Goal: Task Accomplishment & Management: Use online tool/utility

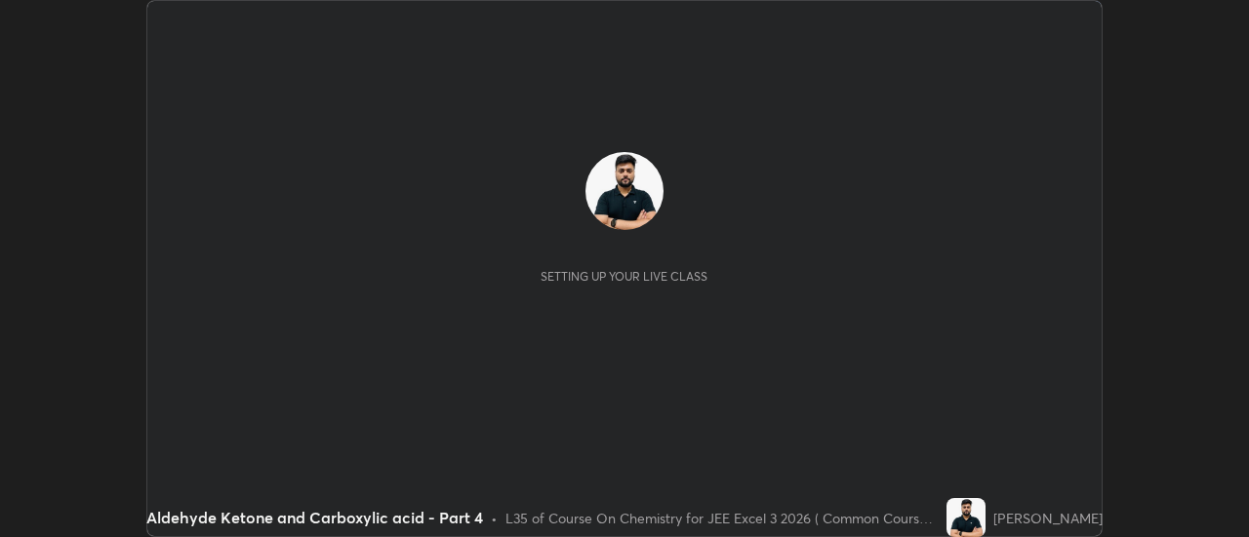
scroll to position [537, 1248]
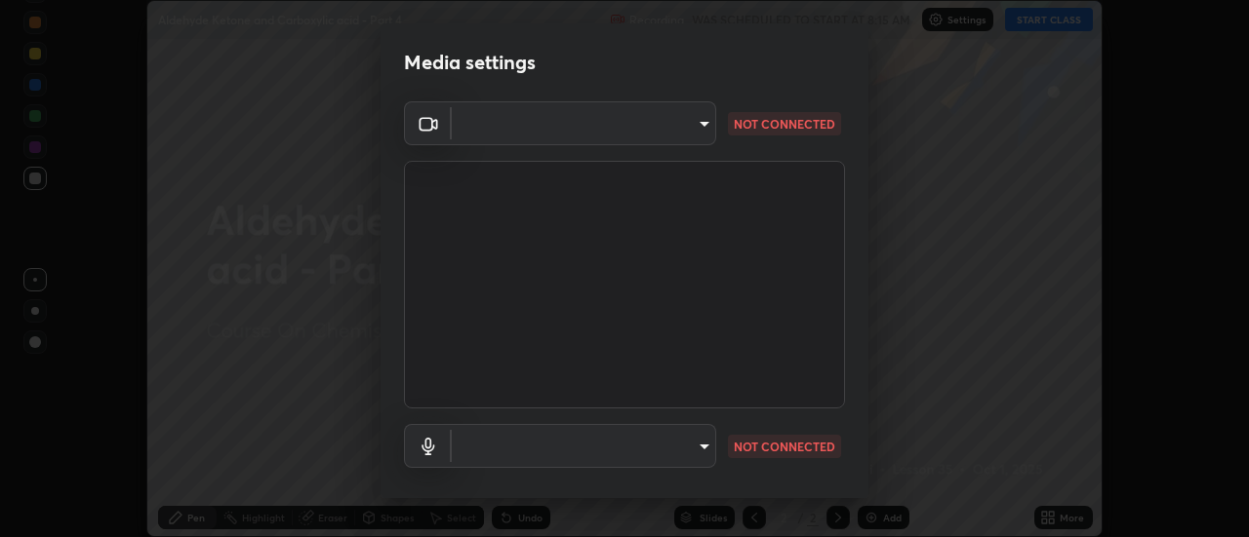
type input "e2aa400b7bb40988937289f1826270d99bb774d75893401bafd8ee5ef144e594"
type input "default"
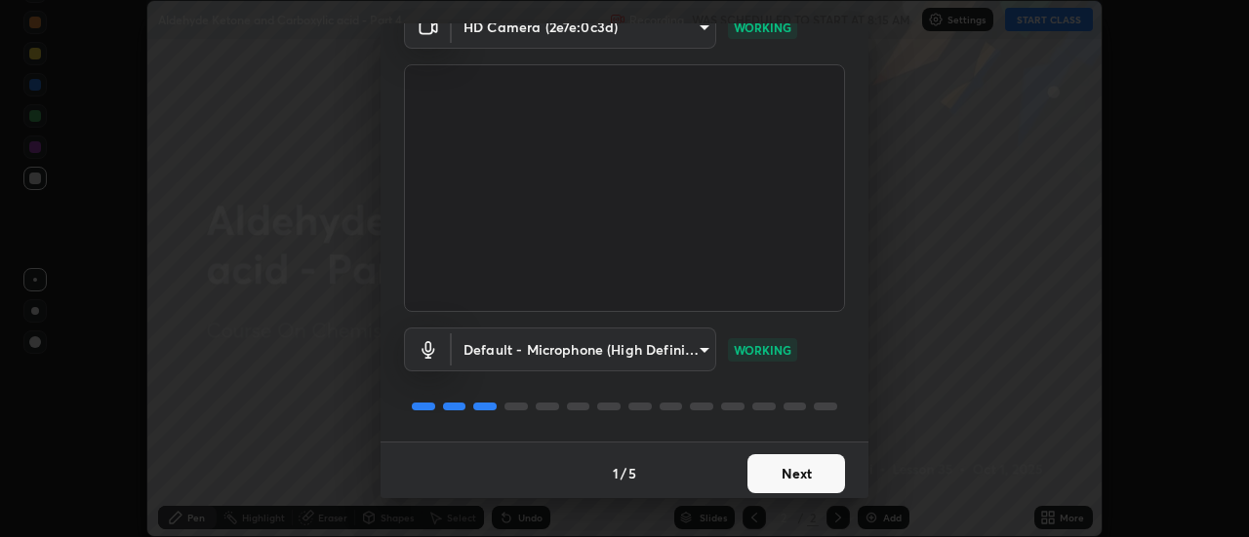
scroll to position [102, 0]
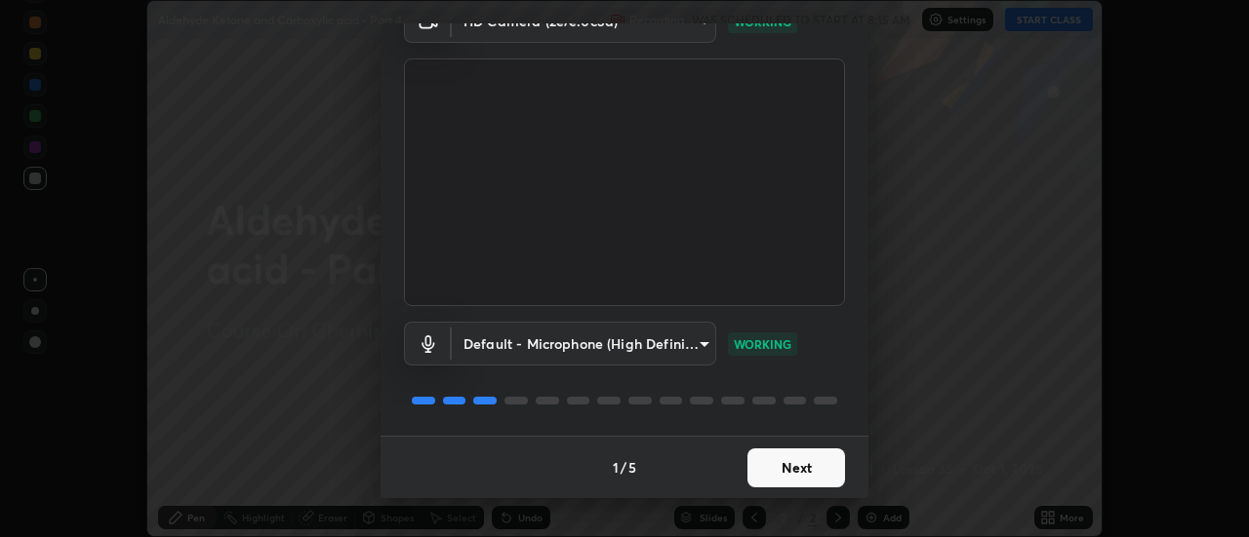
click at [800, 463] on button "Next" at bounding box center [796, 468] width 98 height 39
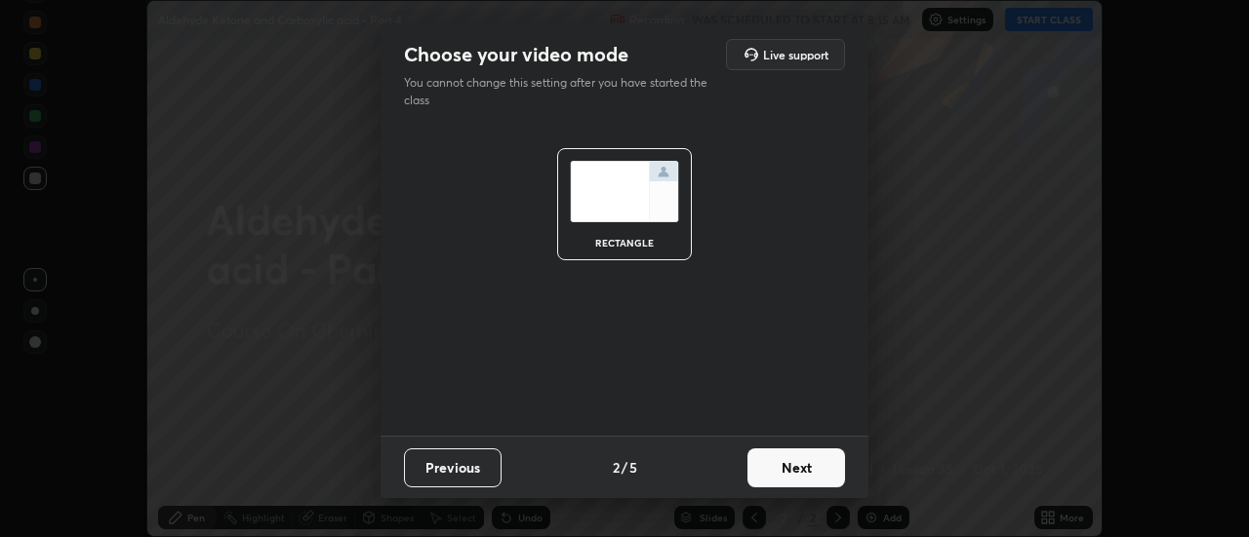
scroll to position [0, 0]
click at [813, 470] on button "Next" at bounding box center [796, 468] width 98 height 39
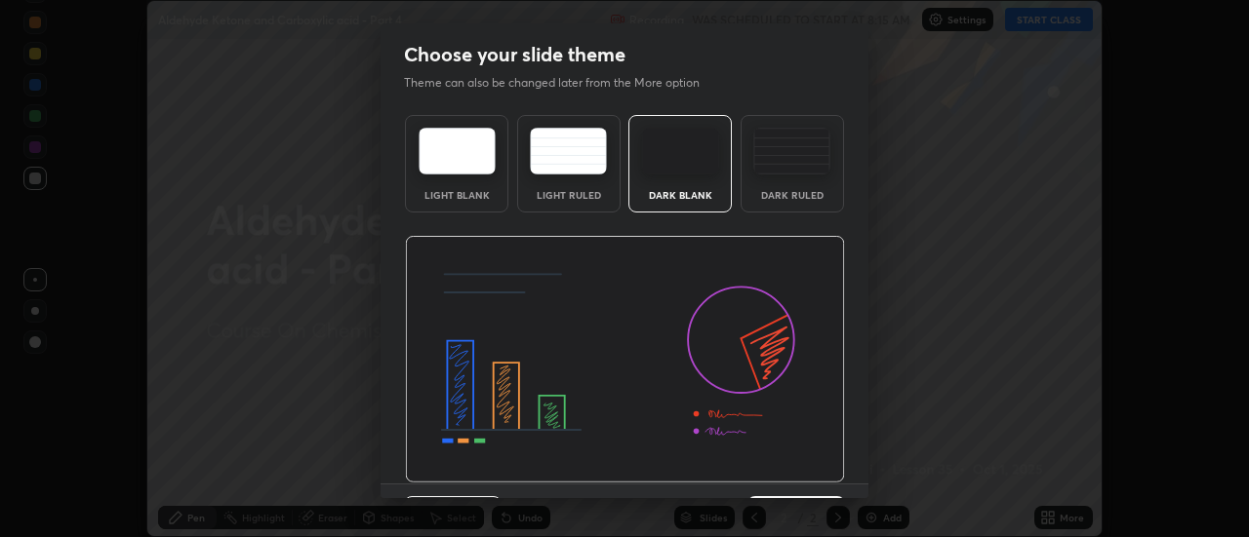
click at [817, 479] on img at bounding box center [625, 360] width 440 height 248
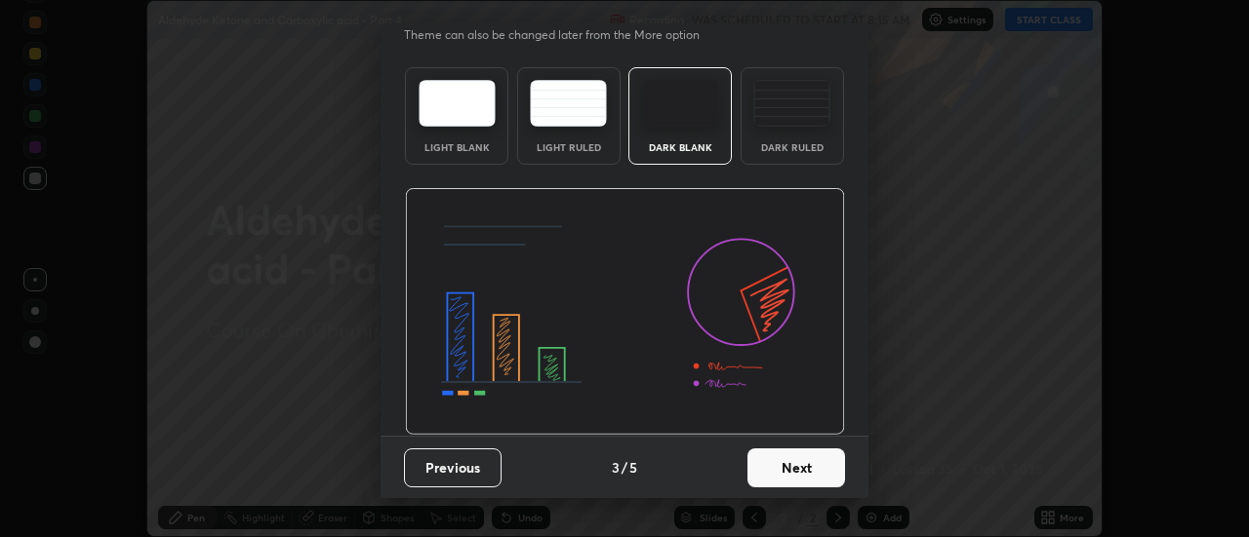
click at [796, 470] on button "Next" at bounding box center [796, 468] width 98 height 39
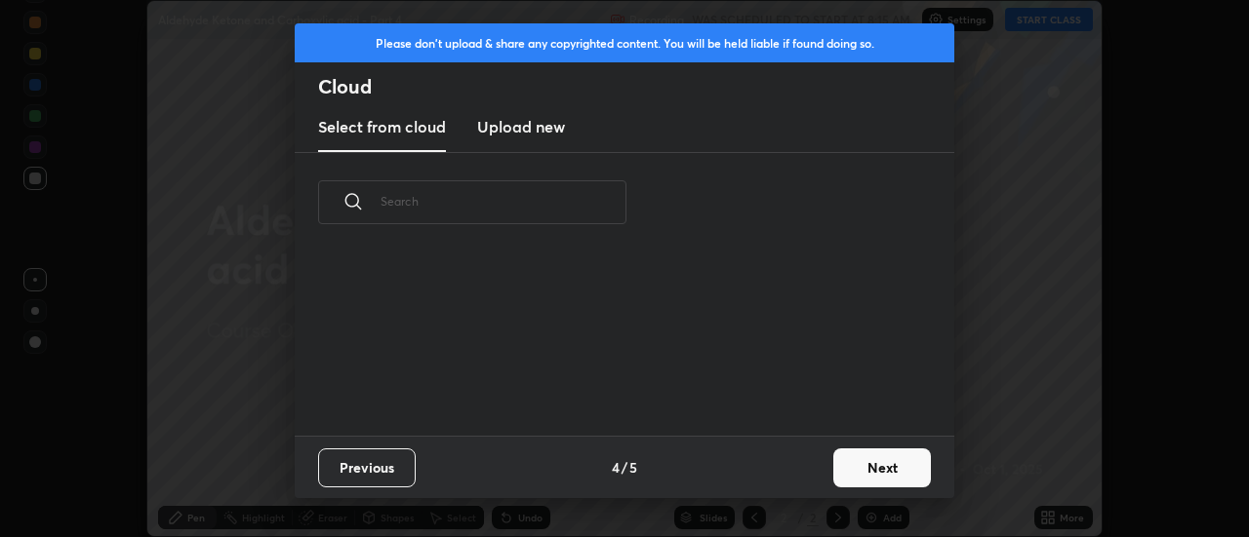
click at [816, 471] on div "Previous 4 / 5 Next" at bounding box center [624, 467] width 659 height 62
click at [834, 474] on button "Next" at bounding box center [882, 468] width 98 height 39
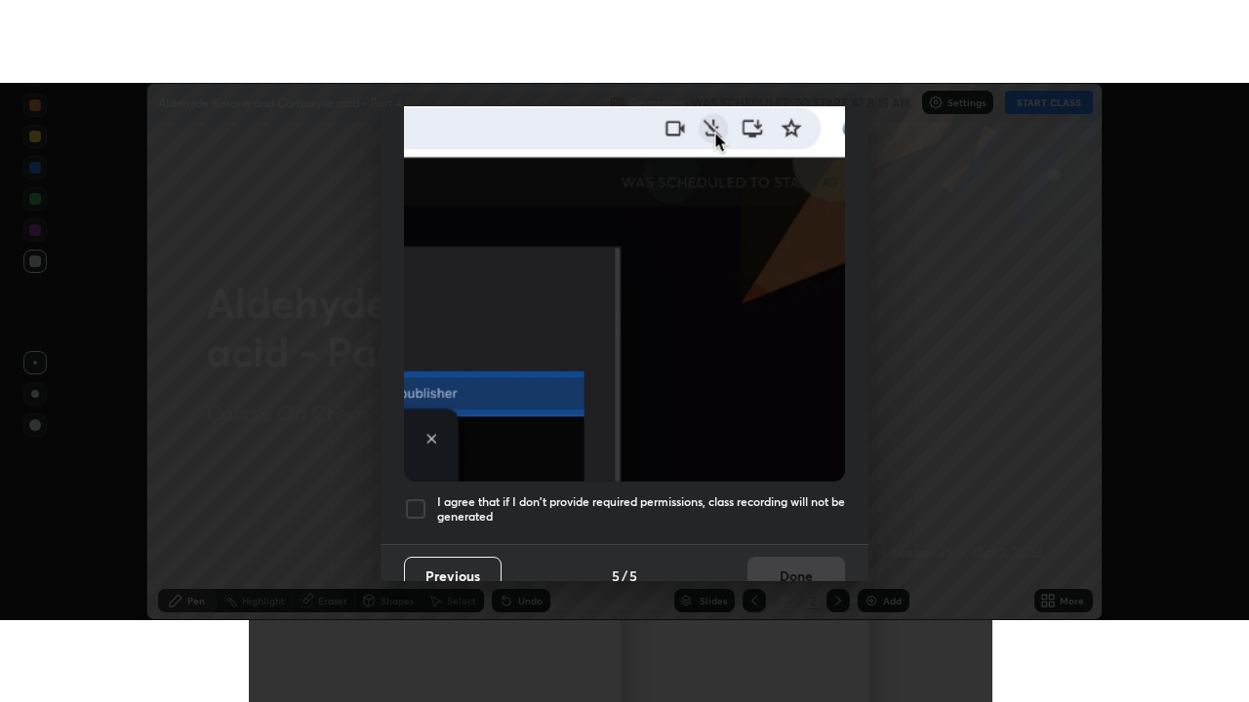
scroll to position [500, 0]
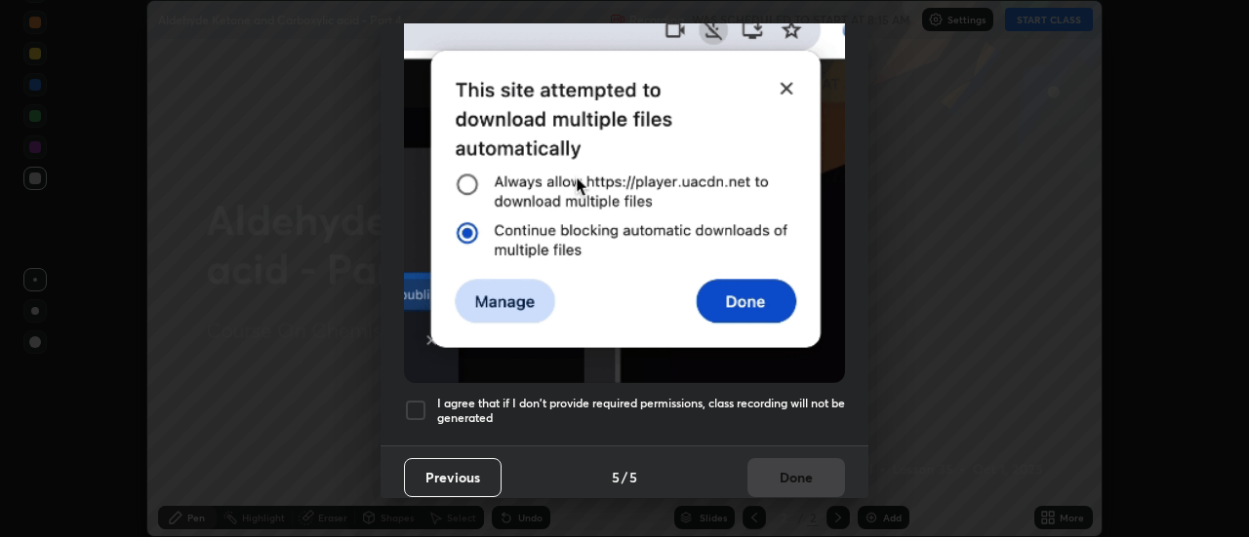
click at [420, 399] on div at bounding box center [415, 410] width 23 height 23
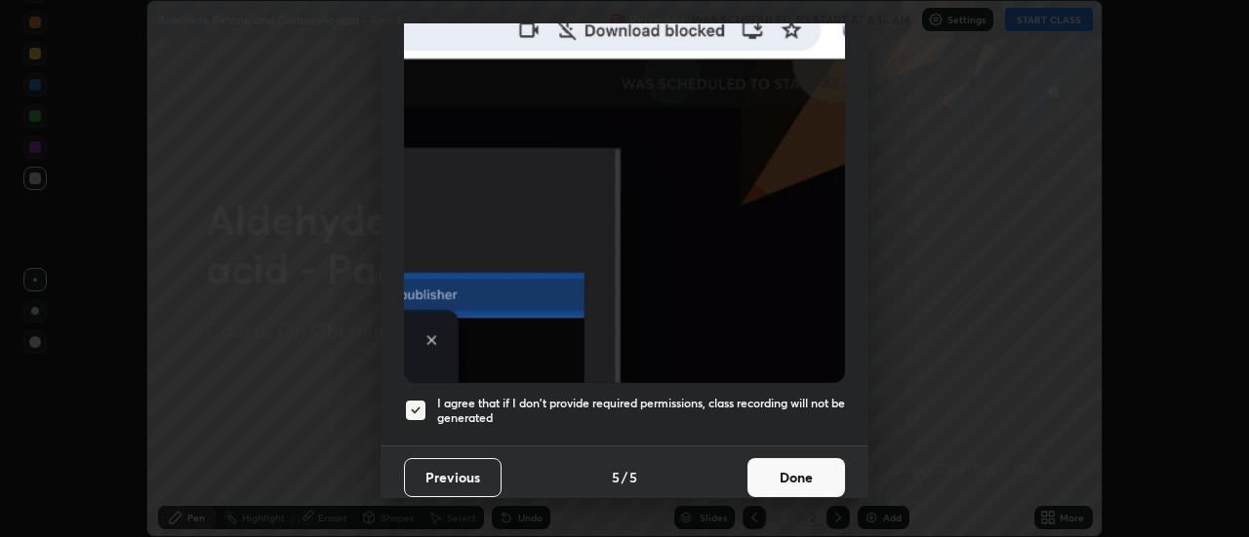
click at [793, 460] on button "Done" at bounding box center [796, 477] width 98 height 39
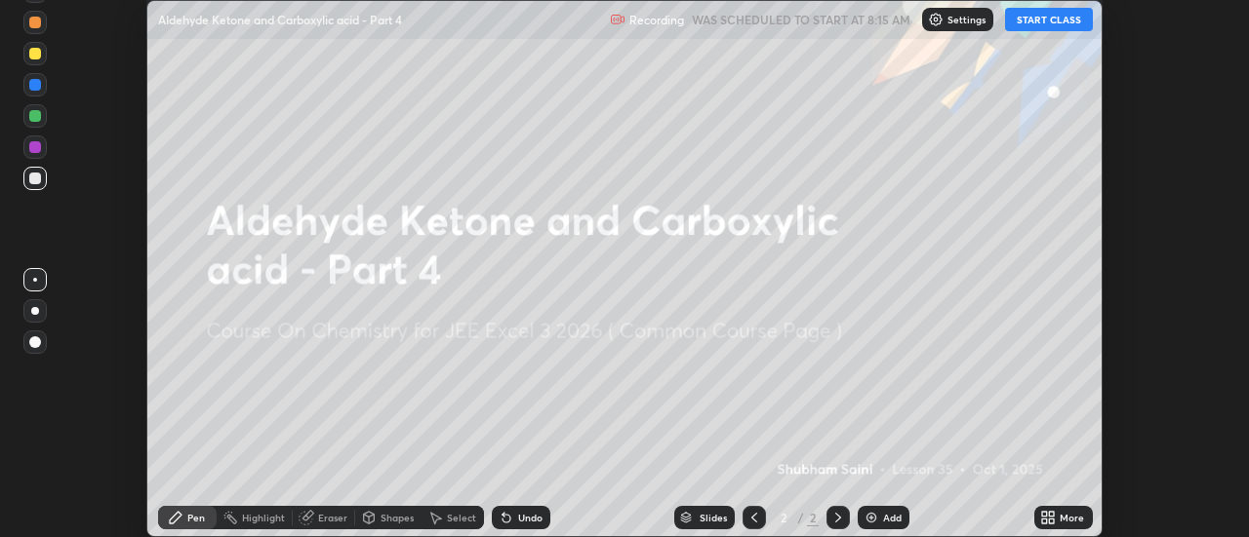
click at [1052, 521] on icon at bounding box center [1052, 521] width 5 height 5
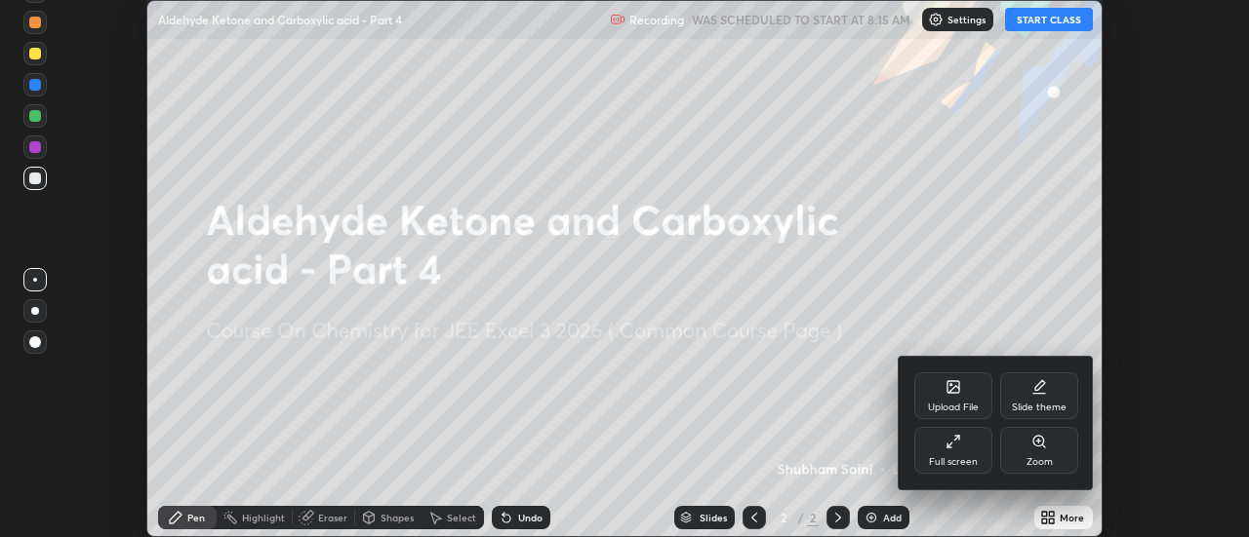
click at [953, 459] on div "Full screen" at bounding box center [953, 462] width 49 height 10
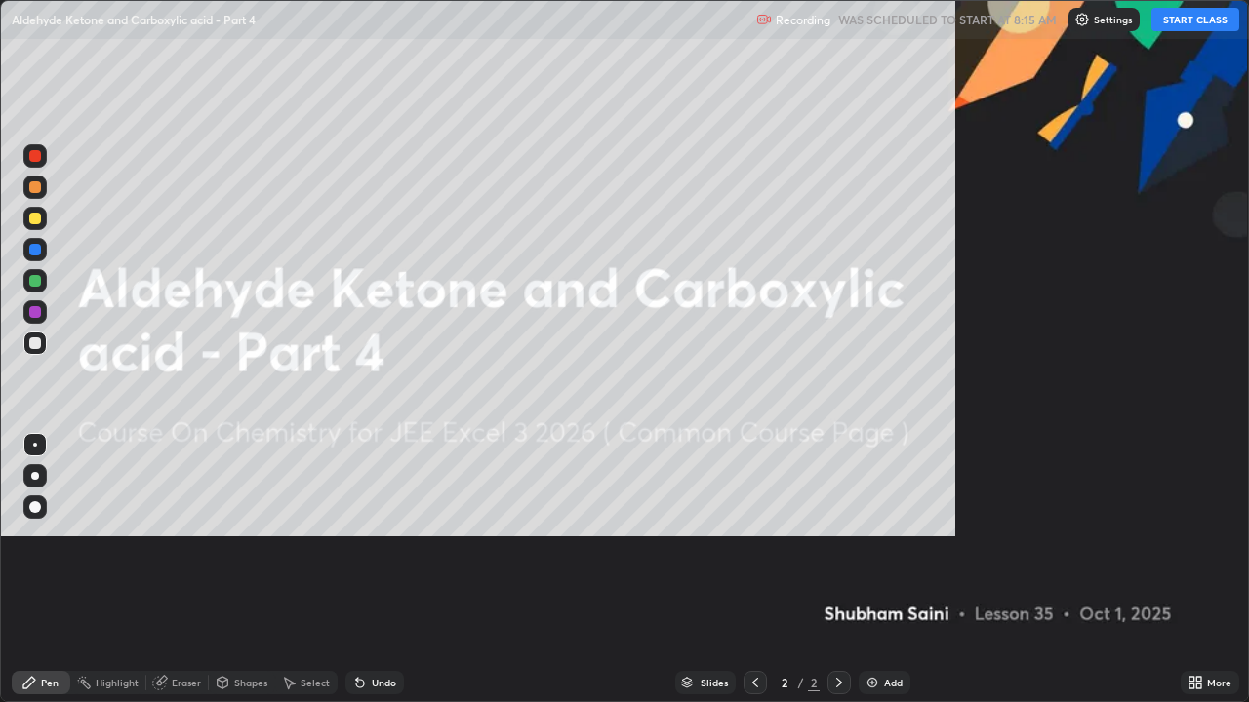
scroll to position [702, 1249]
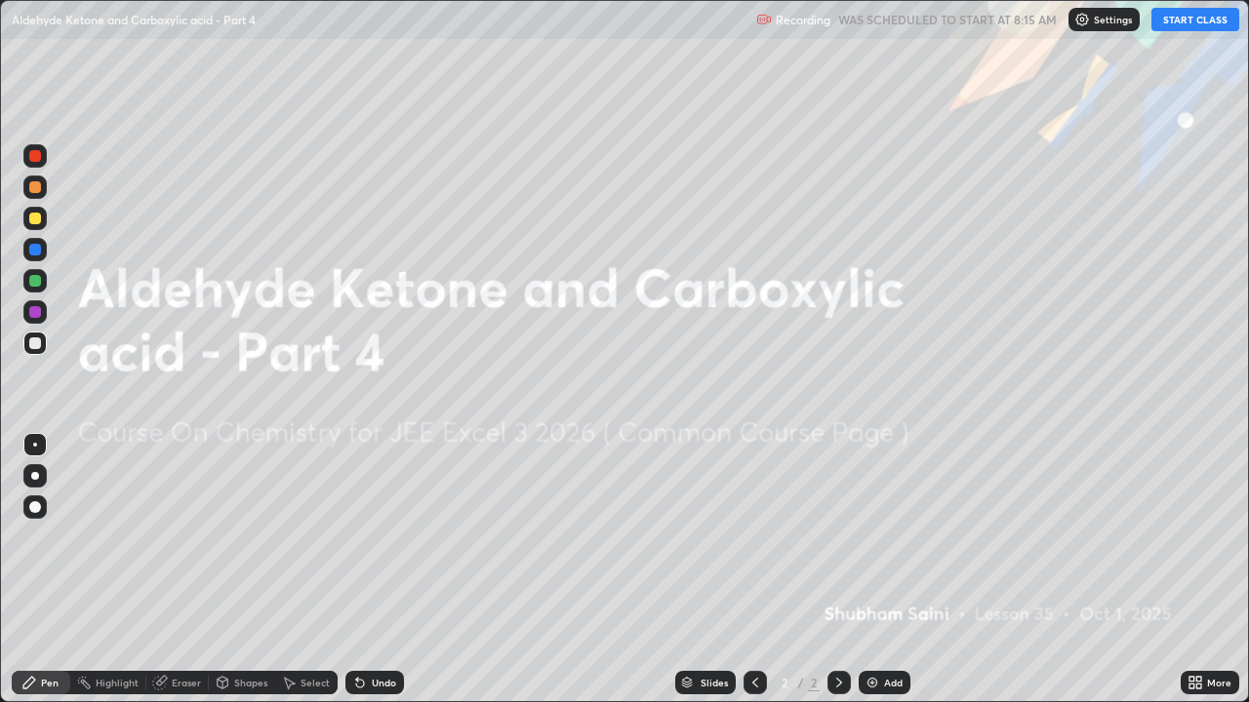
click at [1186, 25] on button "START CLASS" at bounding box center [1195, 19] width 88 height 23
click at [42, 478] on div at bounding box center [34, 475] width 23 height 23
click at [33, 219] on div at bounding box center [35, 219] width 12 height 12
click at [875, 537] on img at bounding box center [872, 683] width 16 height 16
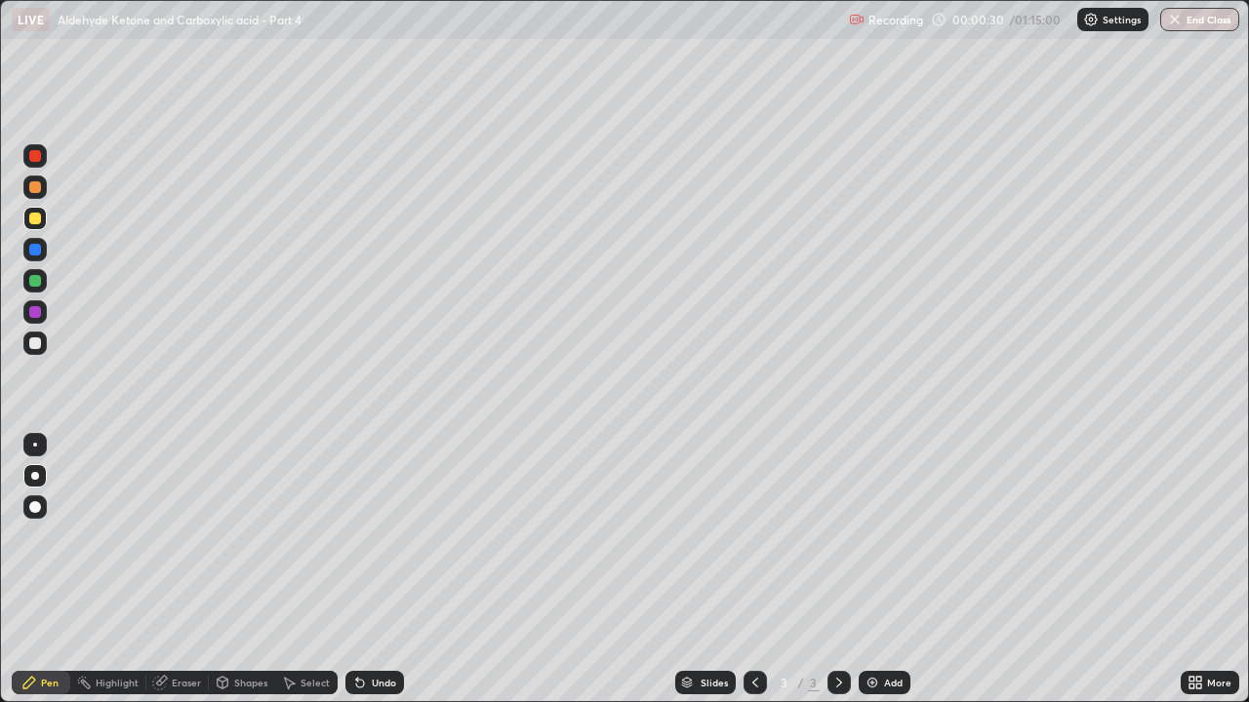
click at [34, 341] on div at bounding box center [35, 344] width 12 height 12
click at [239, 537] on div "Shapes" at bounding box center [242, 682] width 66 height 23
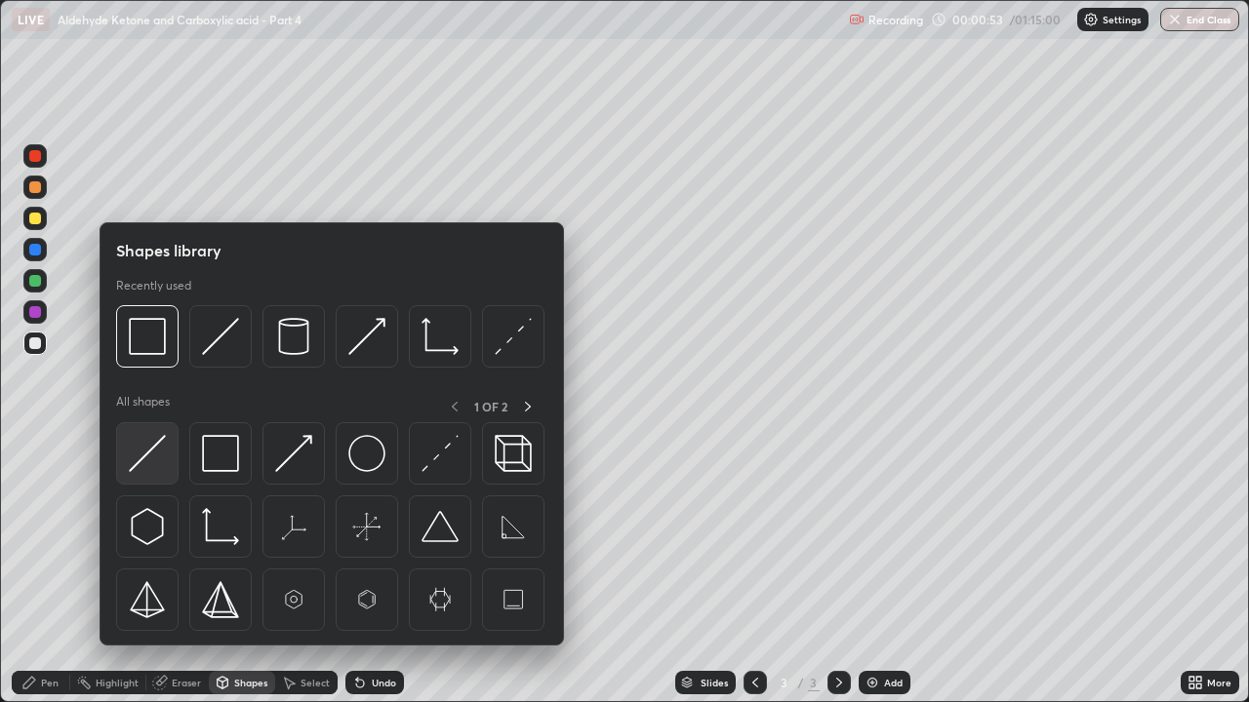
click at [140, 476] on div at bounding box center [147, 453] width 62 height 62
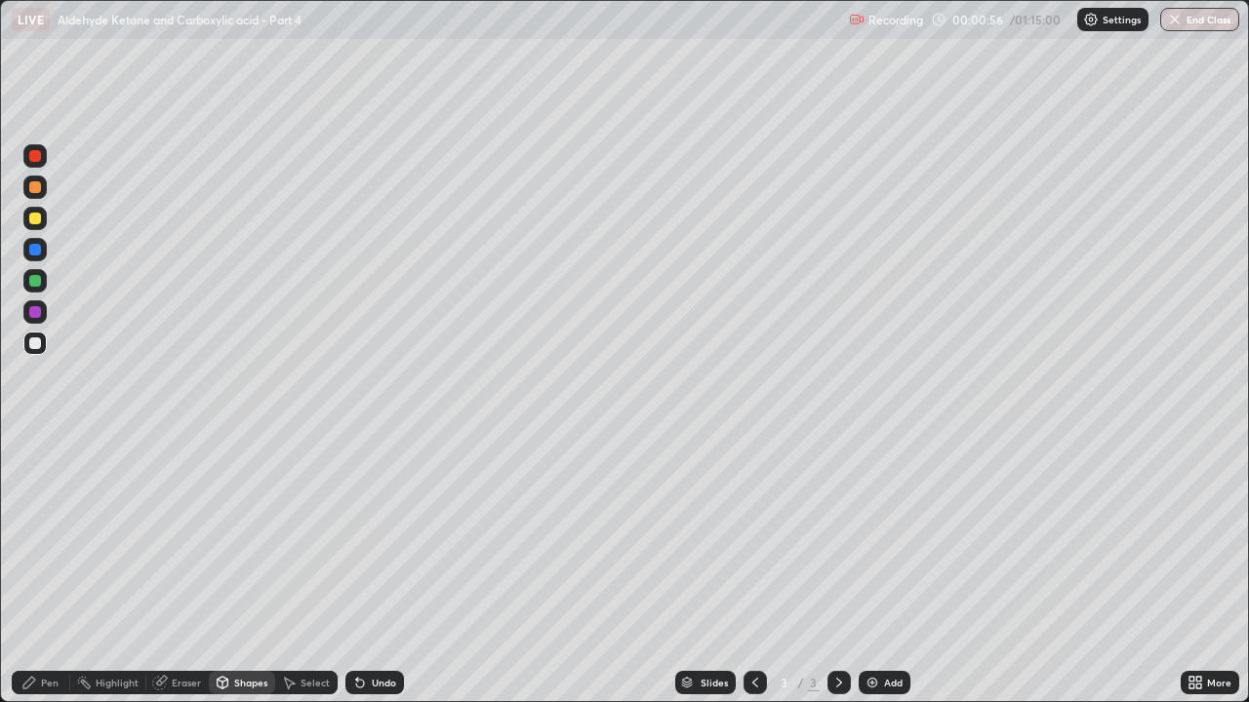
click at [42, 537] on div "Pen" at bounding box center [50, 683] width 18 height 10
click at [40, 280] on div at bounding box center [35, 281] width 12 height 12
click at [392, 537] on div "Undo" at bounding box center [384, 683] width 24 height 10
click at [241, 537] on div "Shapes" at bounding box center [250, 683] width 33 height 10
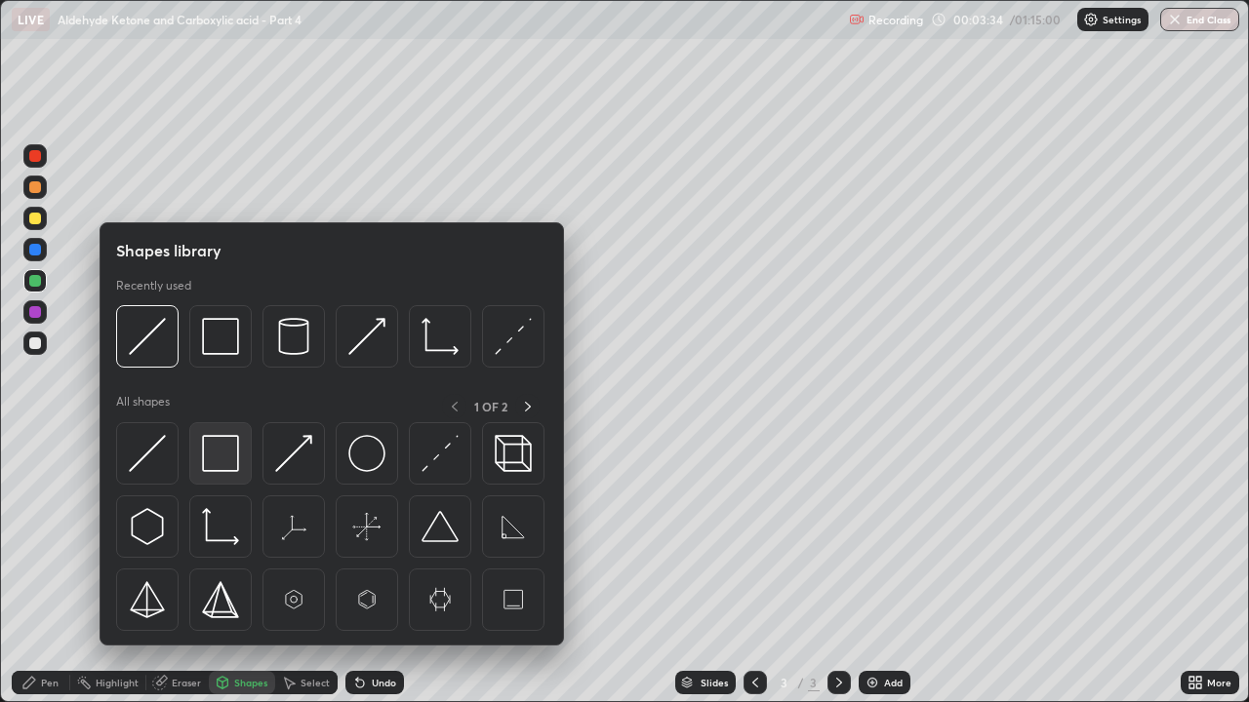
click at [223, 448] on img at bounding box center [220, 453] width 37 height 37
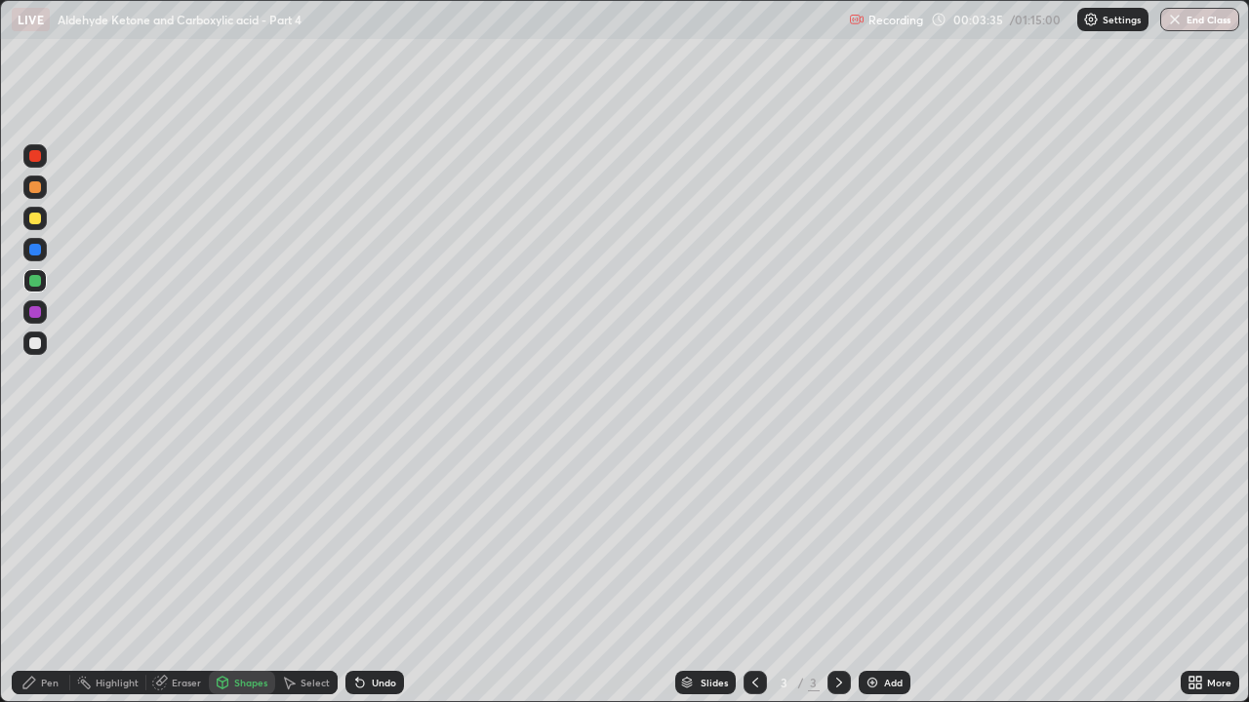
click at [33, 347] on div at bounding box center [35, 344] width 12 height 12
click at [372, 537] on div "Undo" at bounding box center [384, 683] width 24 height 10
click at [20, 537] on div "Pen" at bounding box center [41, 682] width 59 height 23
click at [237, 537] on div "Shapes" at bounding box center [250, 683] width 33 height 10
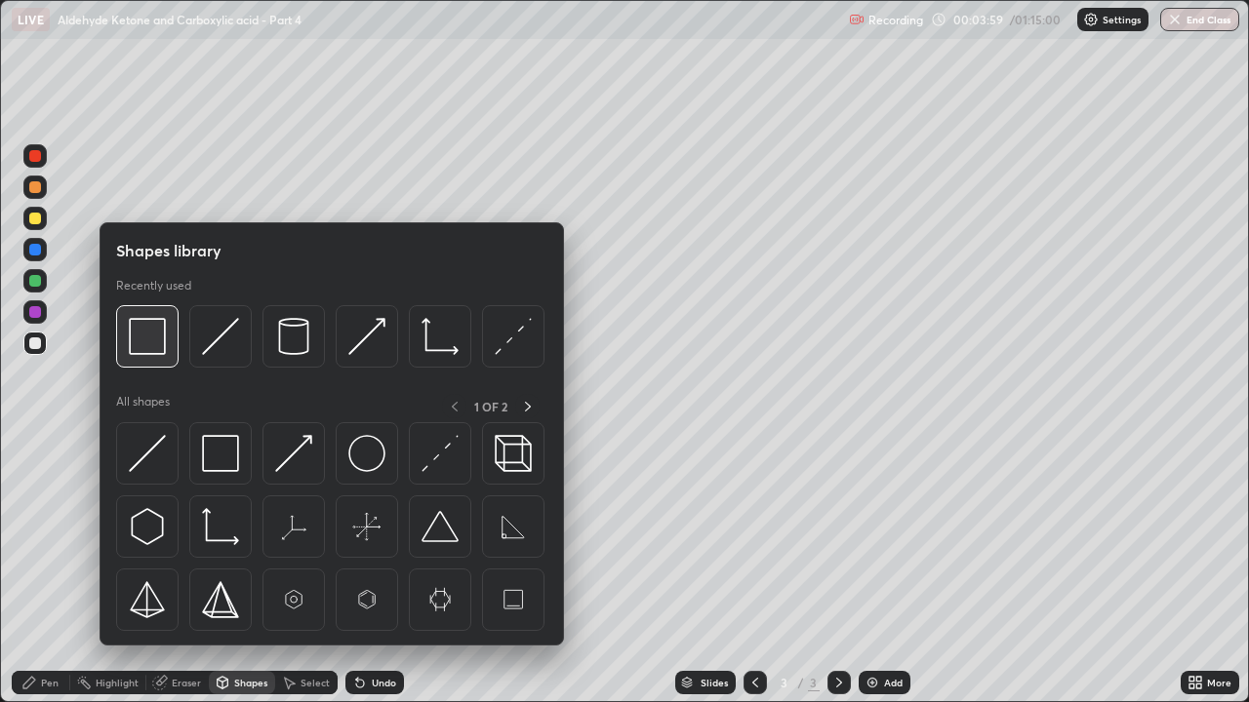
click at [144, 344] on img at bounding box center [147, 336] width 37 height 37
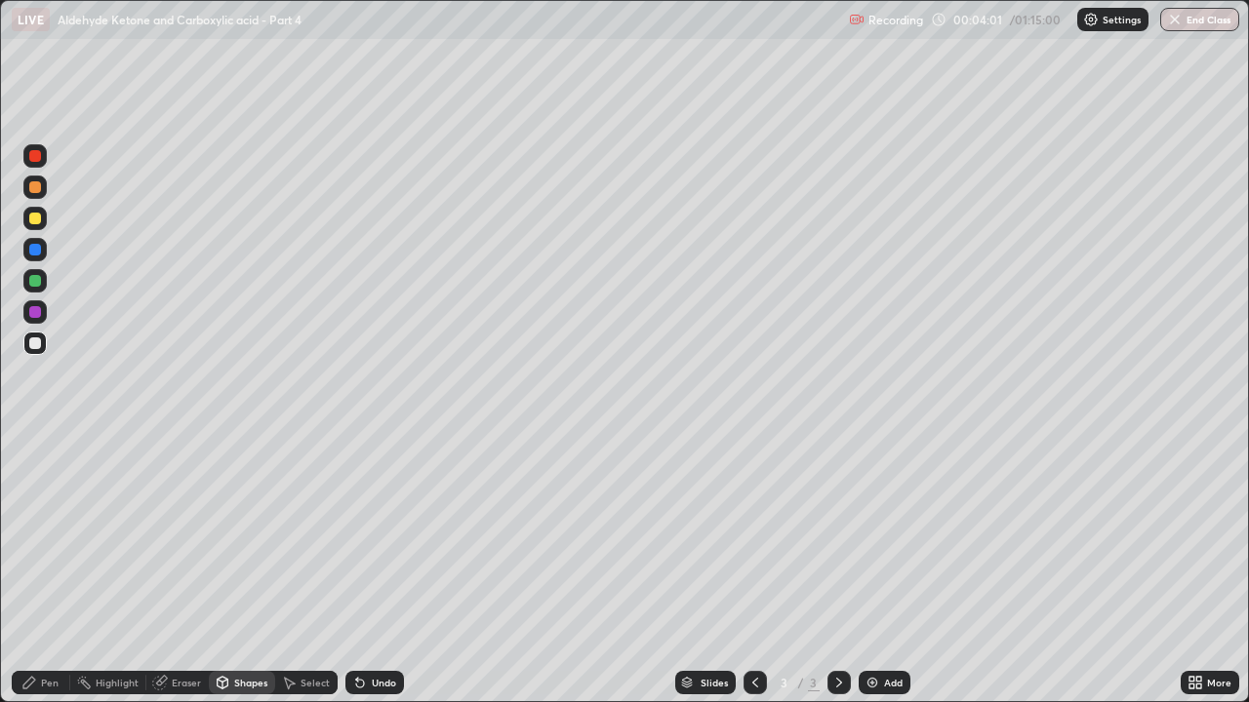
click at [26, 537] on icon at bounding box center [29, 683] width 12 height 12
click at [879, 537] on div "Add" at bounding box center [884, 682] width 52 height 23
click at [38, 220] on div at bounding box center [35, 219] width 12 height 12
click at [383, 537] on div "Undo" at bounding box center [384, 683] width 24 height 10
click at [390, 537] on div "Undo" at bounding box center [384, 683] width 24 height 10
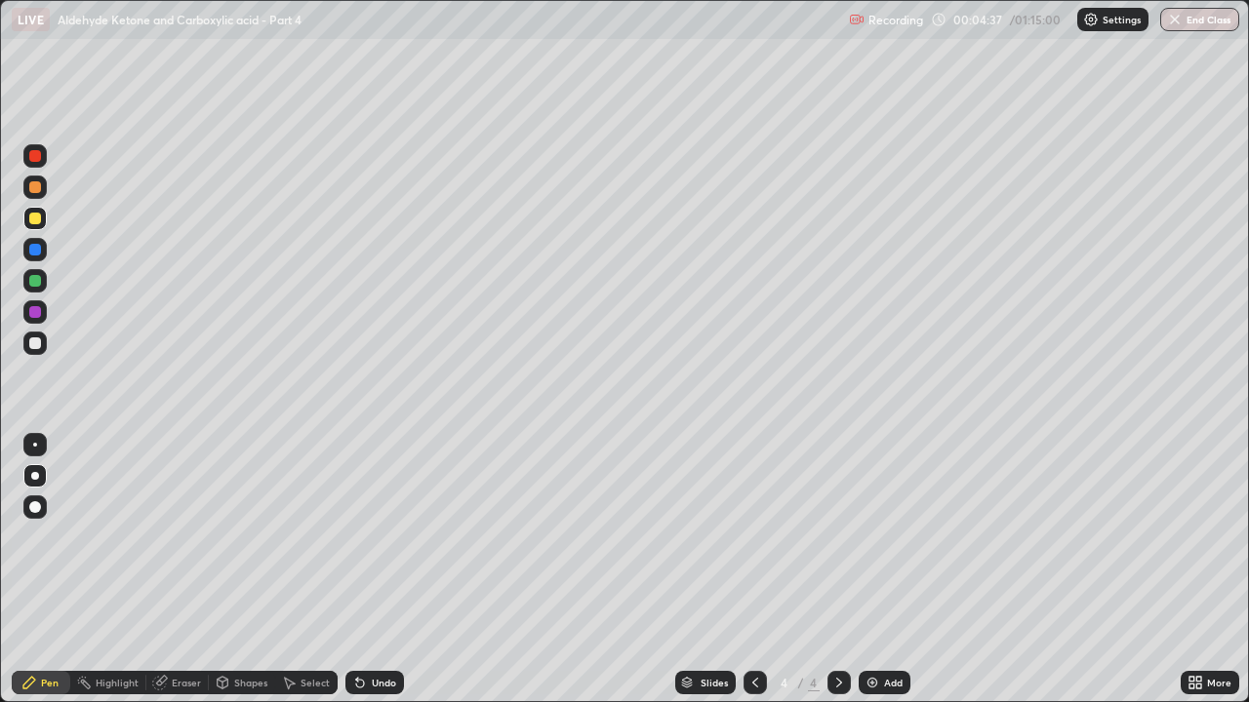
click at [389, 537] on div "Undo" at bounding box center [374, 682] width 59 height 23
click at [392, 537] on div "Undo" at bounding box center [374, 682] width 59 height 23
click at [40, 190] on div at bounding box center [35, 187] width 12 height 12
click at [395, 537] on div "Undo" at bounding box center [374, 682] width 59 height 23
click at [384, 537] on div "Undo" at bounding box center [384, 683] width 24 height 10
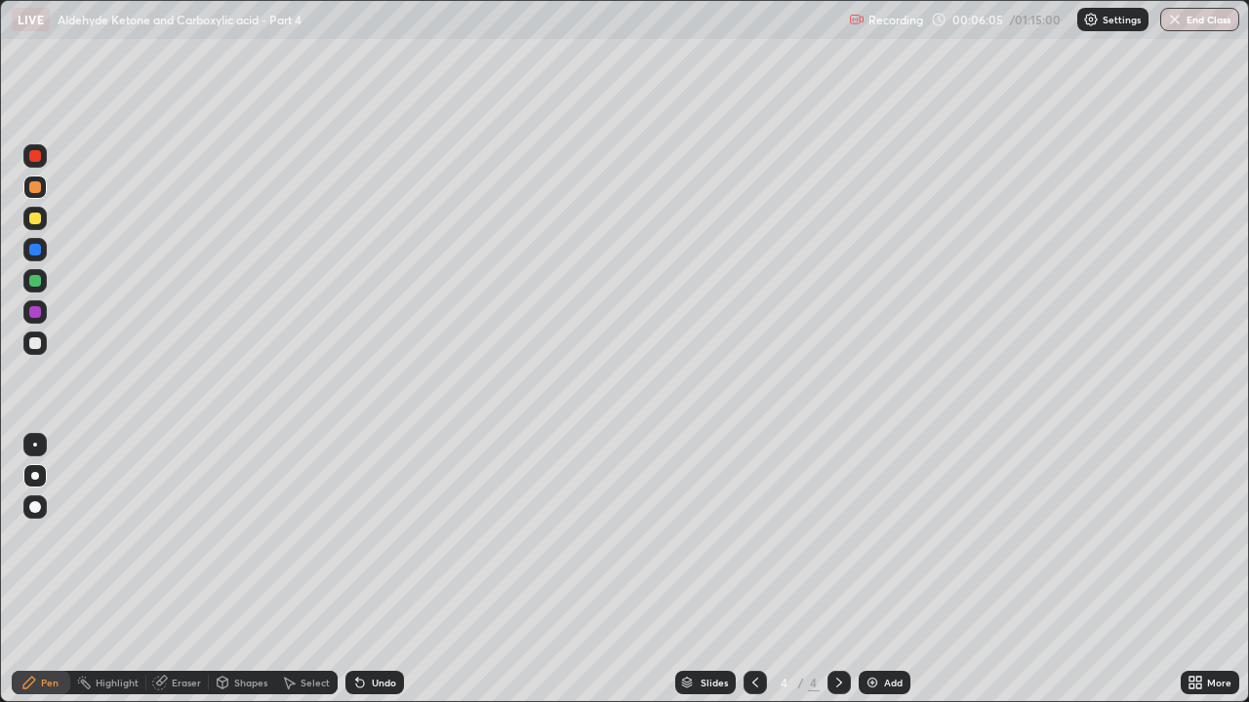
click at [393, 537] on div "Undo" at bounding box center [384, 683] width 24 height 10
click at [388, 537] on div "Undo" at bounding box center [384, 683] width 24 height 10
click at [381, 537] on div "Undo" at bounding box center [374, 682] width 59 height 23
click at [41, 351] on div at bounding box center [34, 343] width 23 height 23
click at [168, 537] on div "Eraser" at bounding box center [177, 682] width 62 height 23
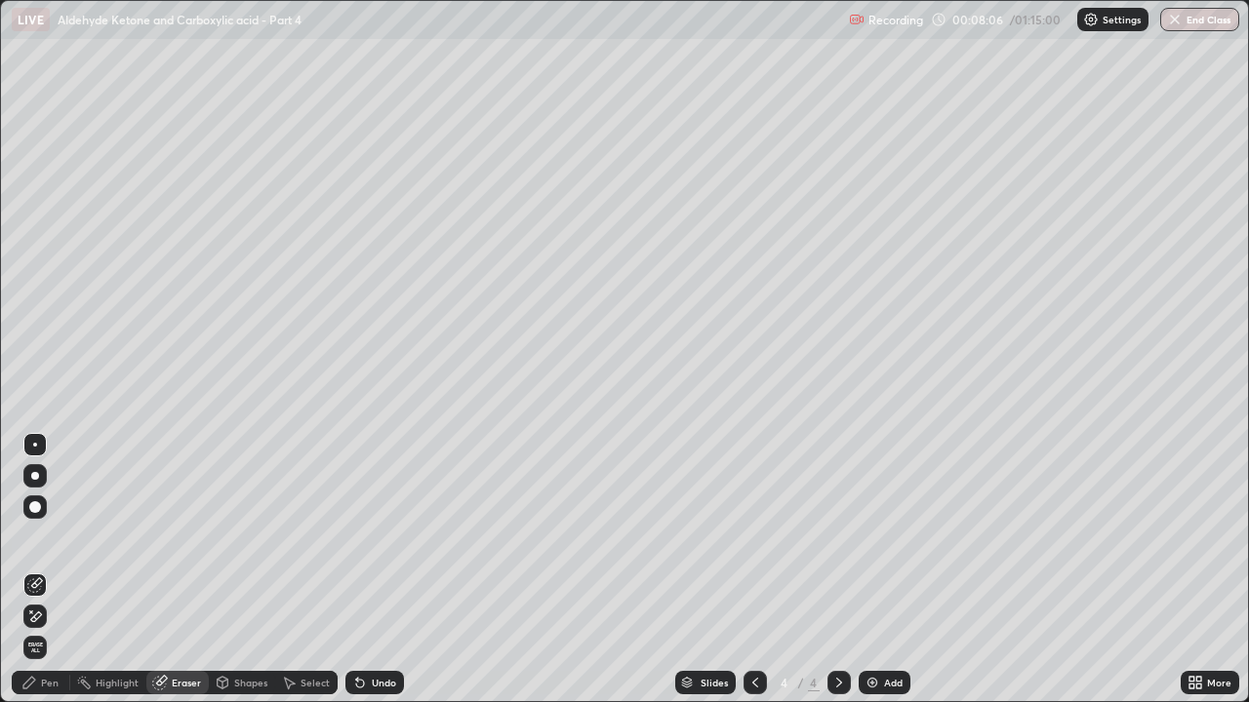
click at [39, 537] on div "Pen" at bounding box center [41, 682] width 59 height 23
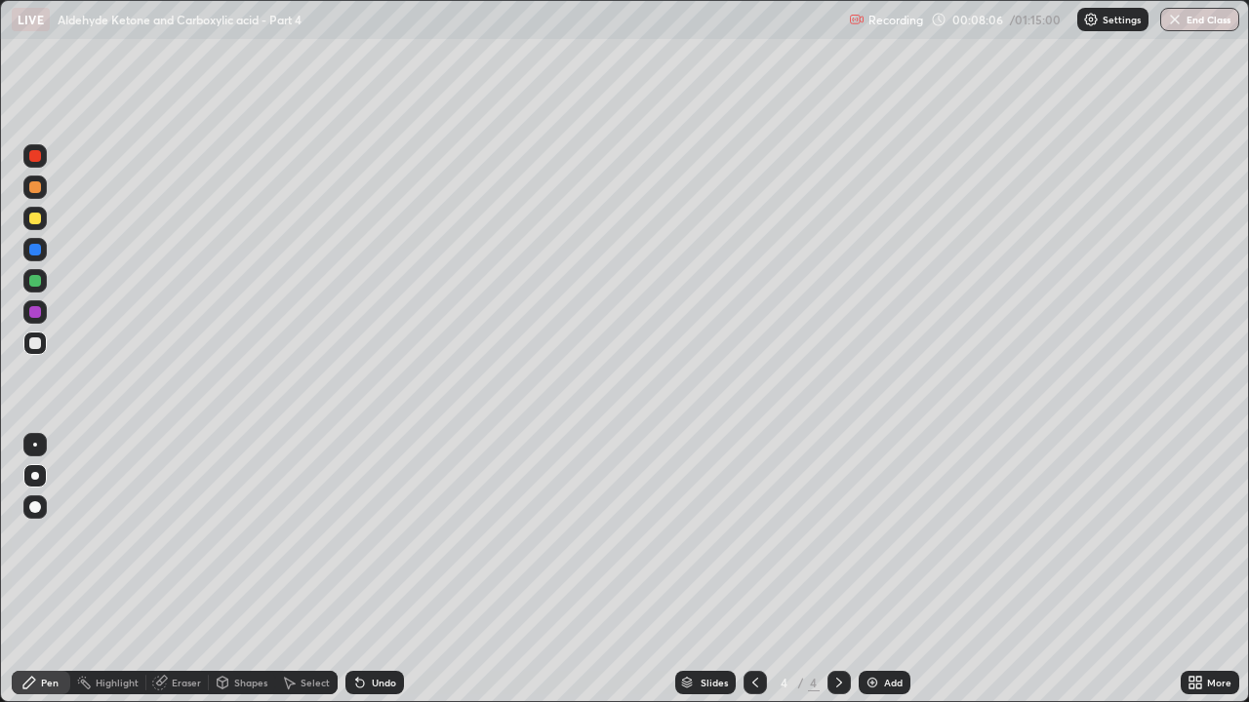
click at [36, 187] on div at bounding box center [35, 187] width 12 height 12
click at [880, 537] on div "Add" at bounding box center [884, 682] width 52 height 23
click at [892, 537] on div "Add" at bounding box center [893, 683] width 19 height 10
click at [35, 219] on div at bounding box center [35, 219] width 12 height 12
click at [37, 310] on div at bounding box center [35, 312] width 12 height 12
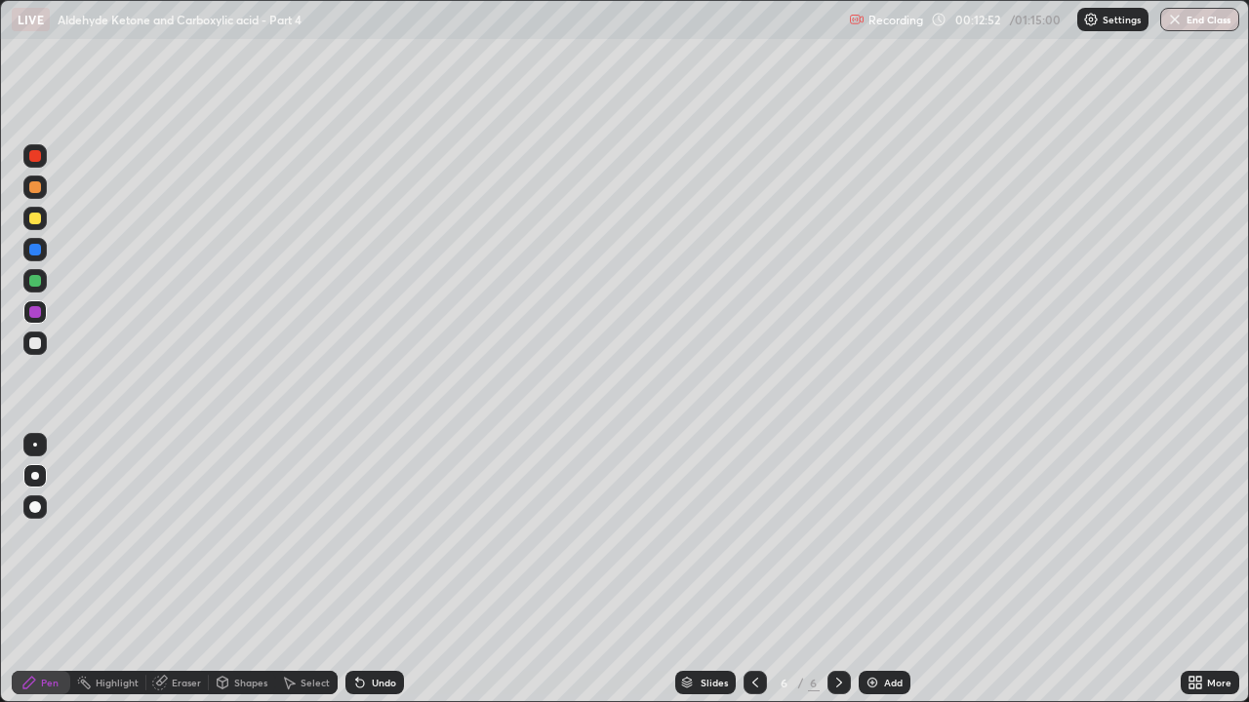
click at [36, 223] on div at bounding box center [35, 219] width 12 height 12
click at [383, 537] on div "Undo" at bounding box center [374, 682] width 59 height 23
click at [884, 537] on div "Add" at bounding box center [893, 683] width 19 height 10
click at [38, 192] on div at bounding box center [35, 187] width 12 height 12
click at [381, 537] on div "Undo" at bounding box center [374, 682] width 59 height 23
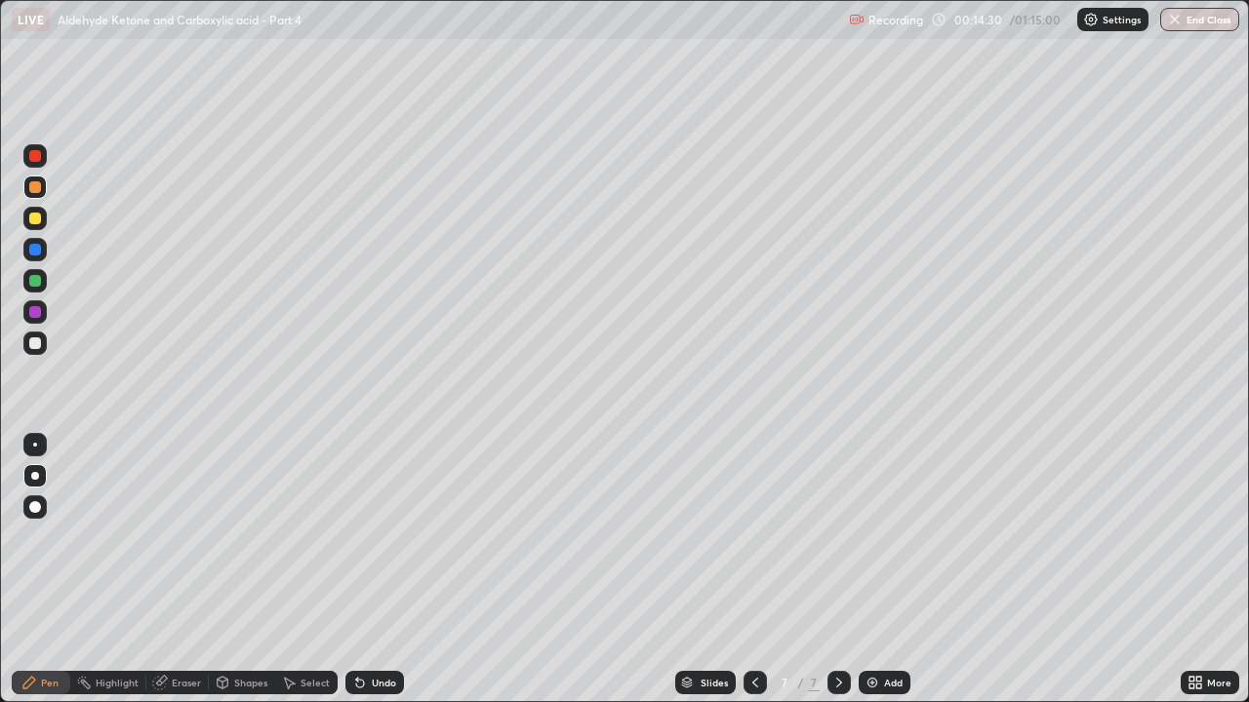
click at [377, 537] on div "Undo" at bounding box center [384, 683] width 24 height 10
click at [369, 537] on div "Undo" at bounding box center [374, 682] width 59 height 23
click at [385, 537] on div "Undo" at bounding box center [384, 683] width 24 height 10
click at [38, 217] on div at bounding box center [35, 219] width 12 height 12
click at [377, 537] on div "Undo" at bounding box center [384, 683] width 24 height 10
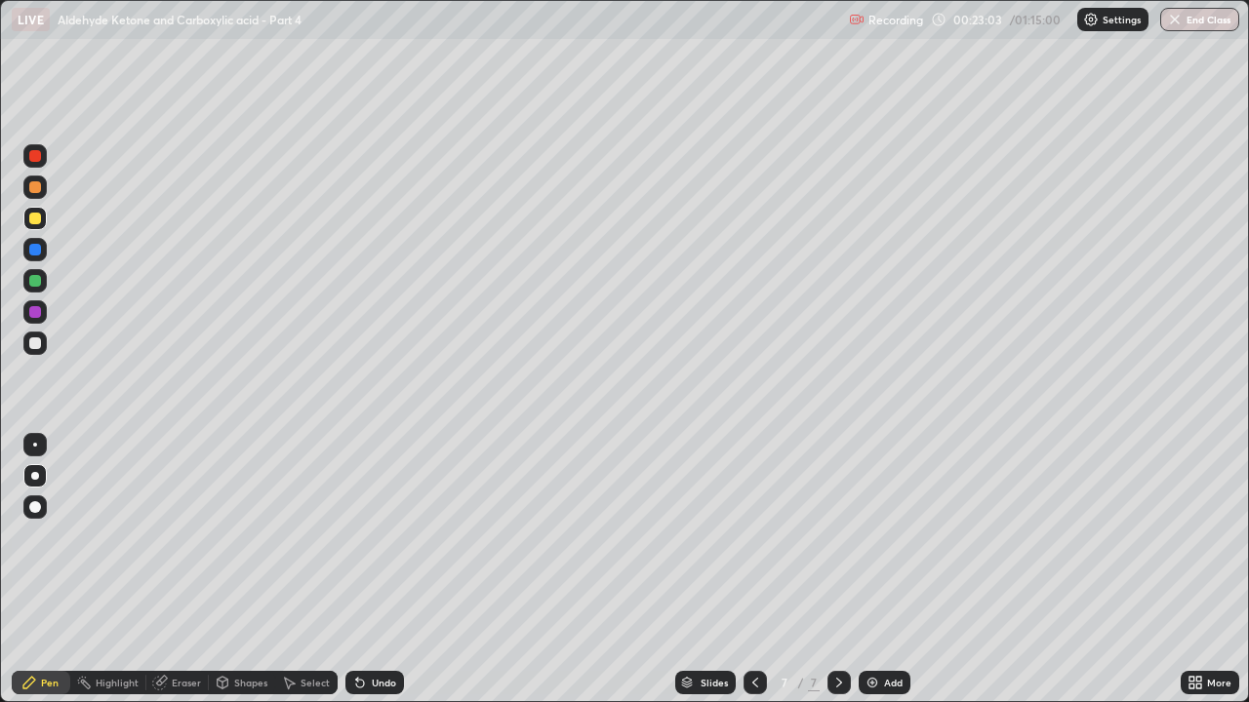
click at [379, 537] on div "Undo" at bounding box center [374, 682] width 59 height 23
click at [36, 189] on div at bounding box center [35, 187] width 12 height 12
click at [35, 314] on div at bounding box center [35, 312] width 12 height 12
click at [29, 245] on div at bounding box center [35, 250] width 12 height 12
click at [870, 537] on img at bounding box center [872, 683] width 16 height 16
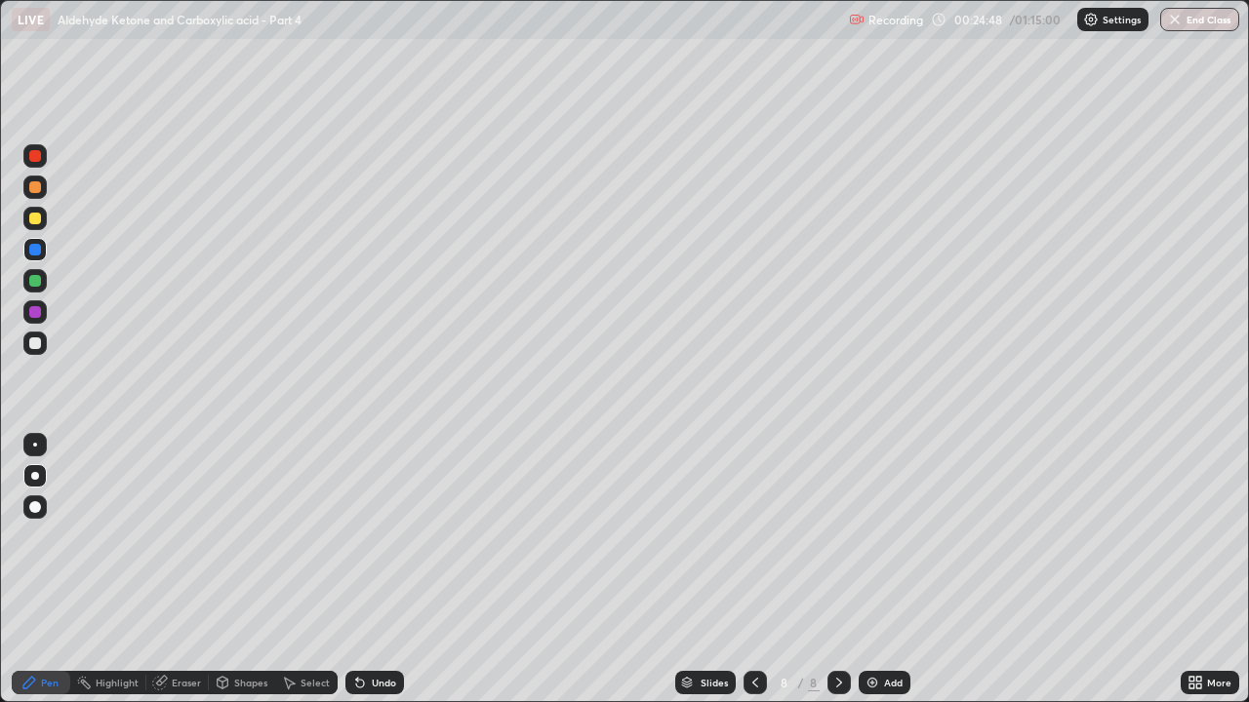
click at [37, 196] on div at bounding box center [34, 187] width 23 height 23
click at [34, 219] on div at bounding box center [35, 219] width 12 height 12
click at [386, 537] on div "Undo" at bounding box center [384, 683] width 24 height 10
click at [379, 537] on div "Undo" at bounding box center [384, 683] width 24 height 10
click at [177, 537] on div "Eraser" at bounding box center [177, 682] width 62 height 23
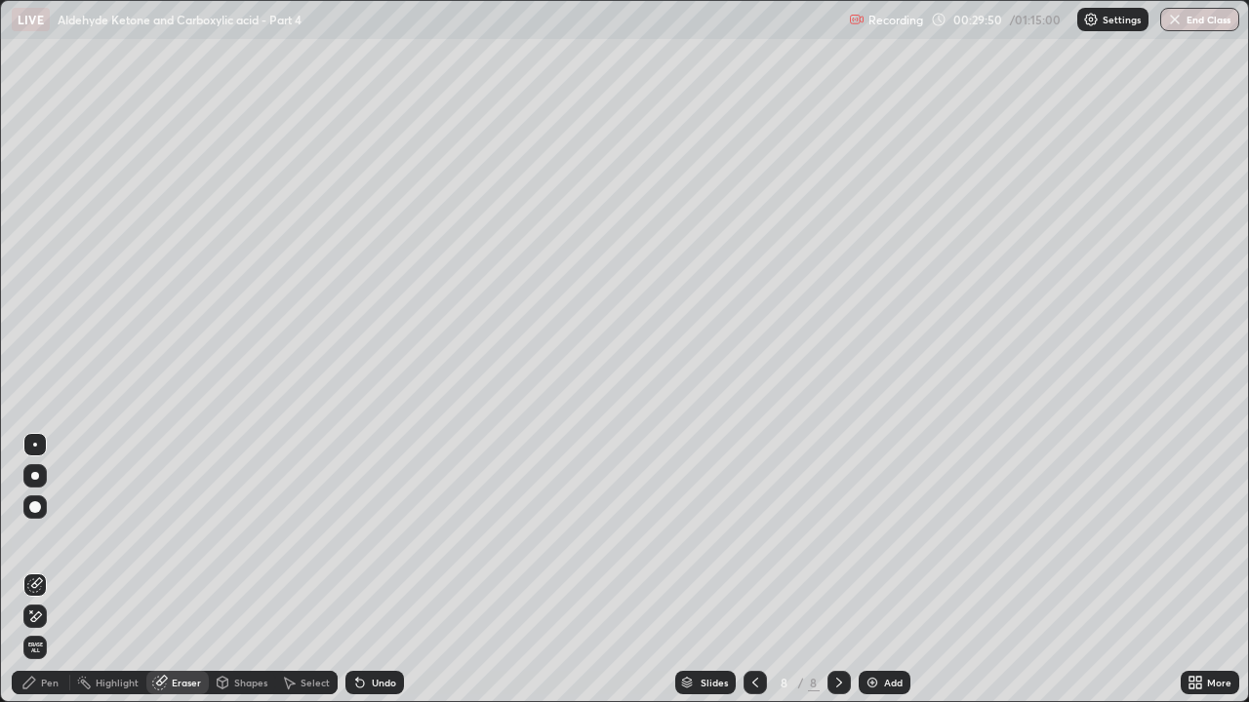
click at [45, 537] on div "Pen" at bounding box center [50, 683] width 18 height 10
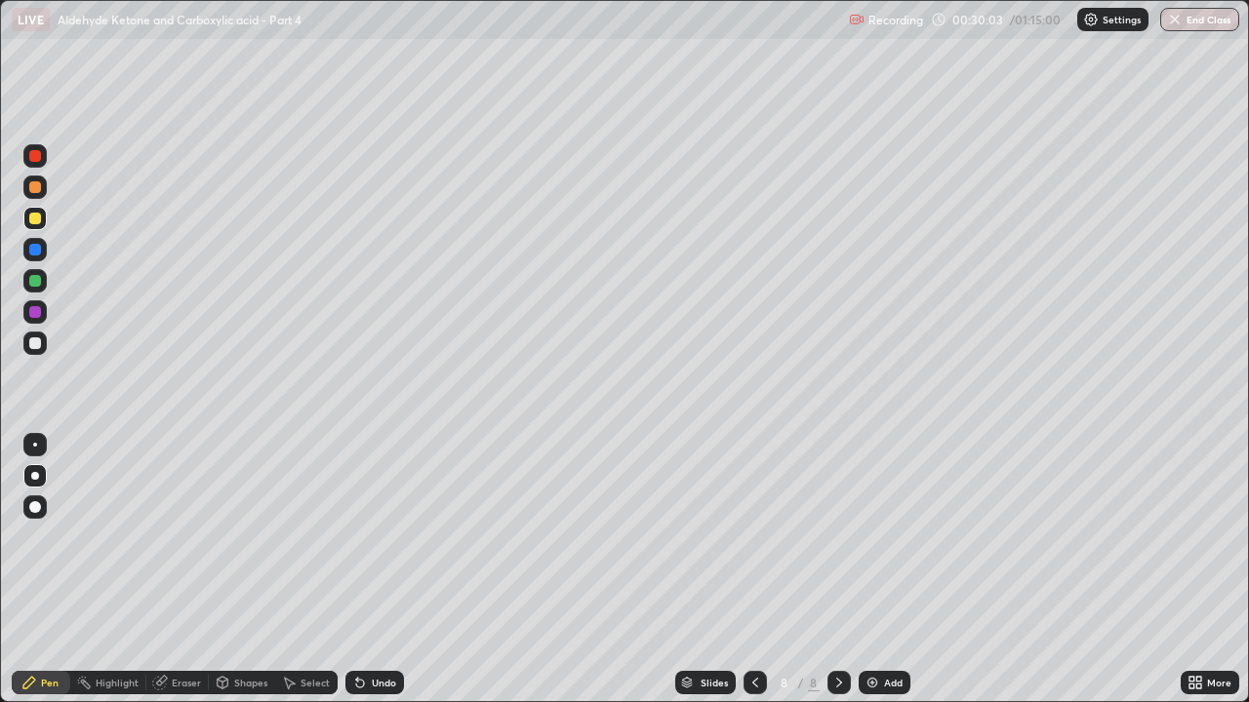
click at [375, 537] on div "Undo" at bounding box center [384, 683] width 24 height 10
click at [37, 158] on div at bounding box center [35, 156] width 12 height 12
click at [880, 537] on div "Add" at bounding box center [884, 682] width 52 height 23
click at [31, 220] on div at bounding box center [35, 219] width 12 height 12
click at [37, 279] on div at bounding box center [35, 281] width 12 height 12
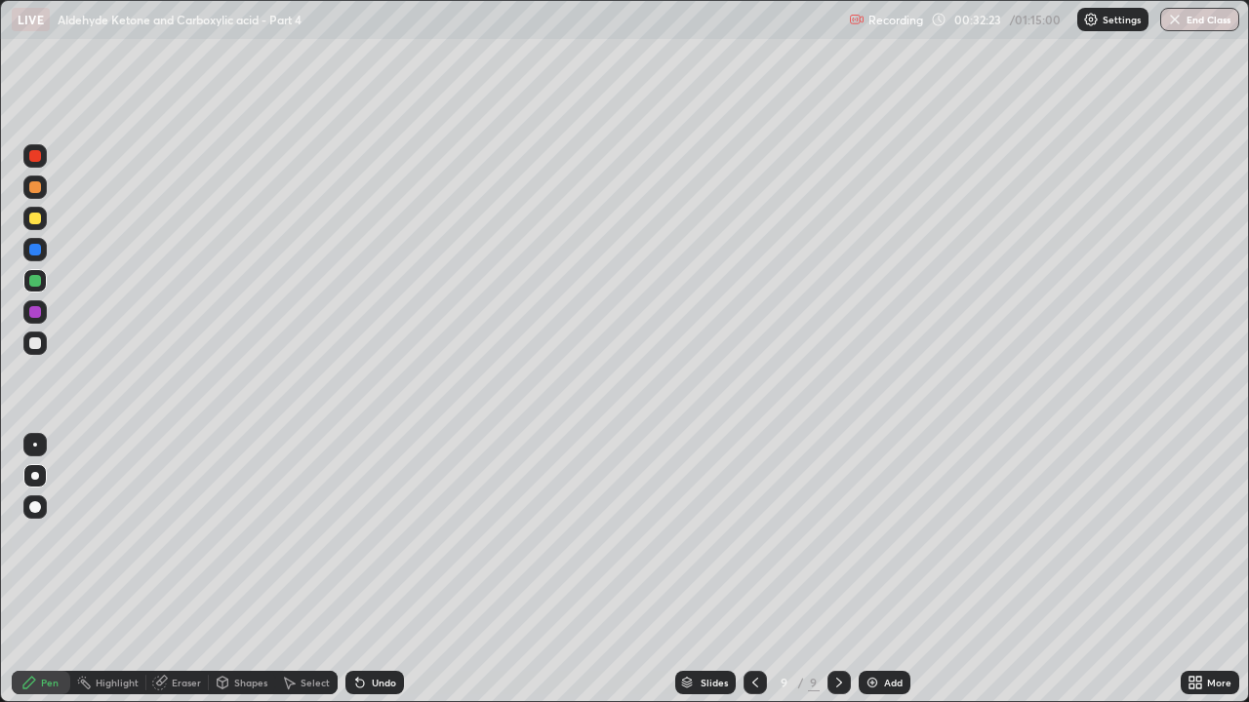
click at [391, 537] on div "Undo" at bounding box center [384, 683] width 24 height 10
click at [382, 537] on div "Undo" at bounding box center [384, 683] width 24 height 10
click at [382, 537] on div "Undo" at bounding box center [374, 682] width 59 height 23
click at [382, 537] on div "Undo" at bounding box center [384, 683] width 24 height 10
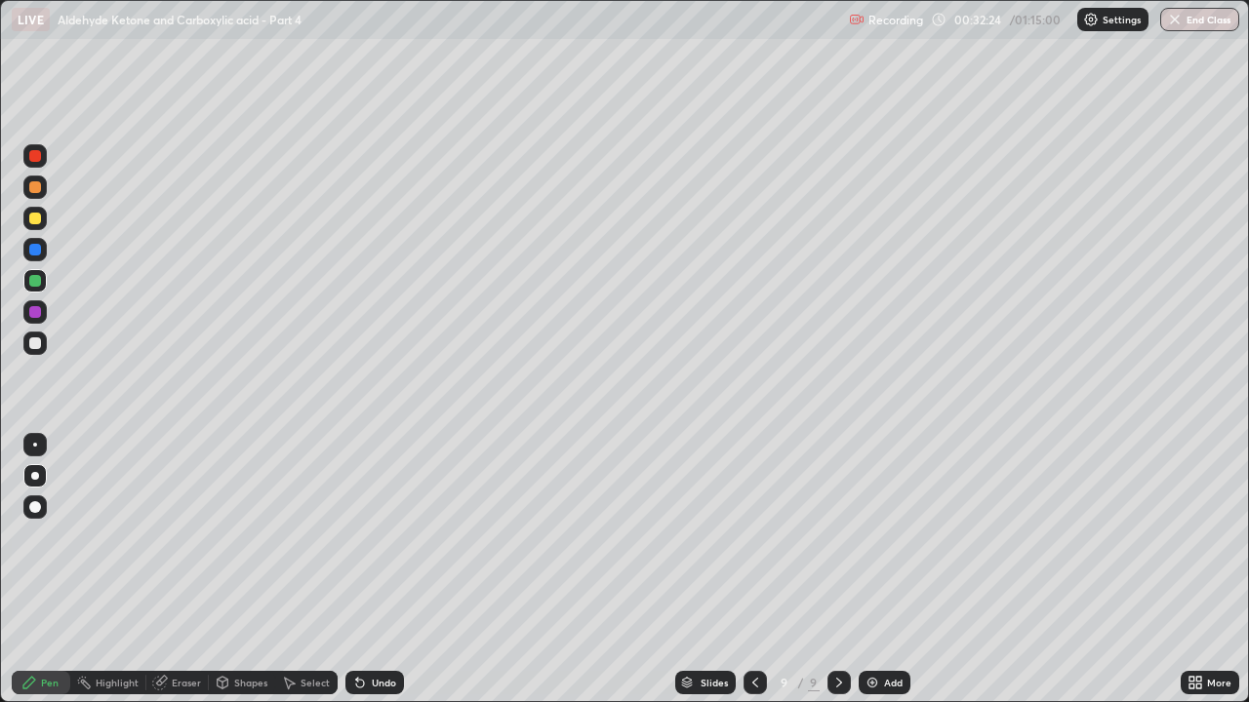
click at [382, 537] on div "Undo" at bounding box center [374, 682] width 59 height 23
click at [375, 537] on div "Undo" at bounding box center [374, 682] width 59 height 23
click at [37, 216] on div at bounding box center [35, 219] width 12 height 12
click at [38, 352] on div at bounding box center [34, 343] width 23 height 23
click at [37, 220] on div at bounding box center [35, 219] width 12 height 12
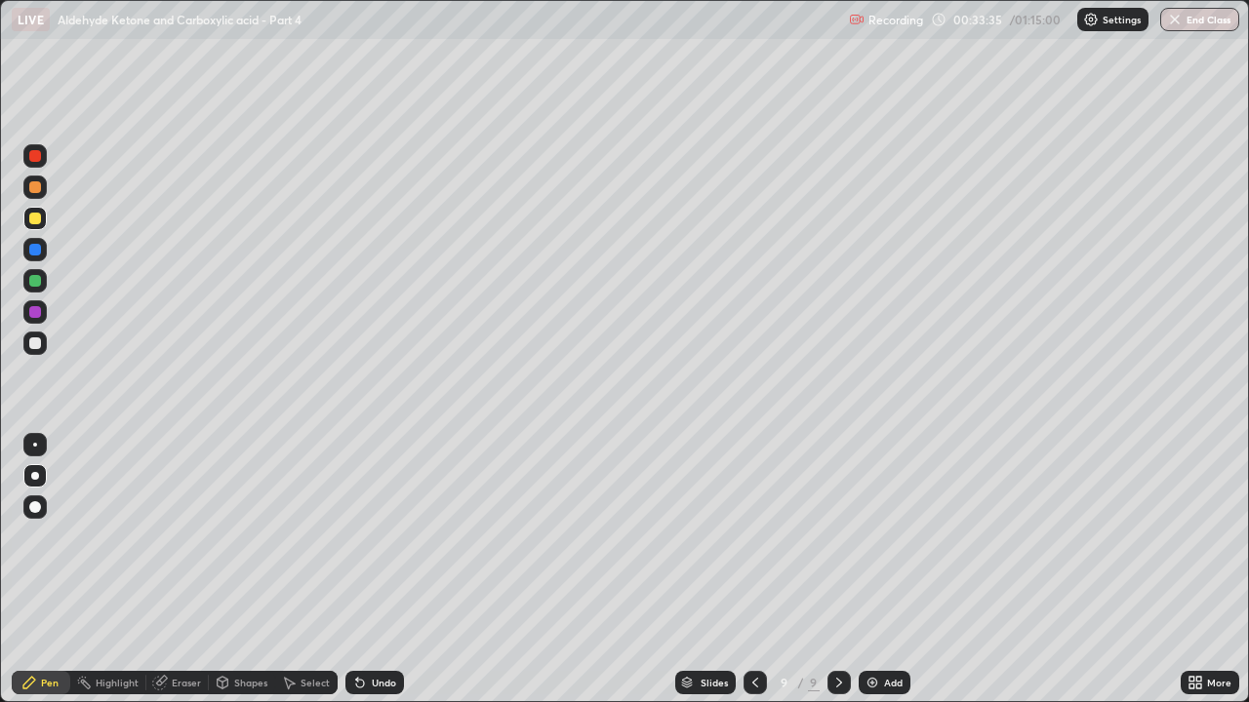
click at [37, 220] on div at bounding box center [35, 219] width 12 height 12
click at [40, 260] on div at bounding box center [34, 249] width 23 height 23
click at [386, 537] on div "Undo" at bounding box center [384, 683] width 24 height 10
click at [386, 537] on div "Undo" at bounding box center [374, 682] width 59 height 23
click at [394, 537] on div "Undo" at bounding box center [374, 682] width 59 height 23
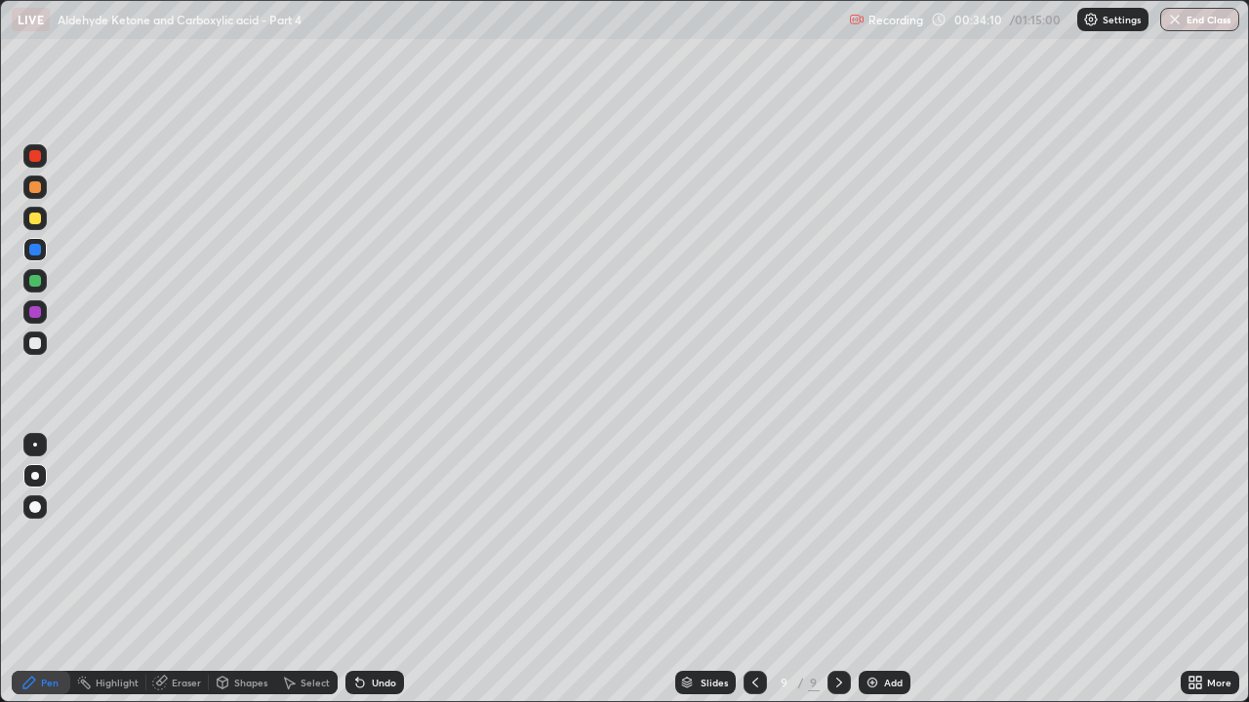
click at [185, 537] on div "Eraser" at bounding box center [186, 683] width 29 height 10
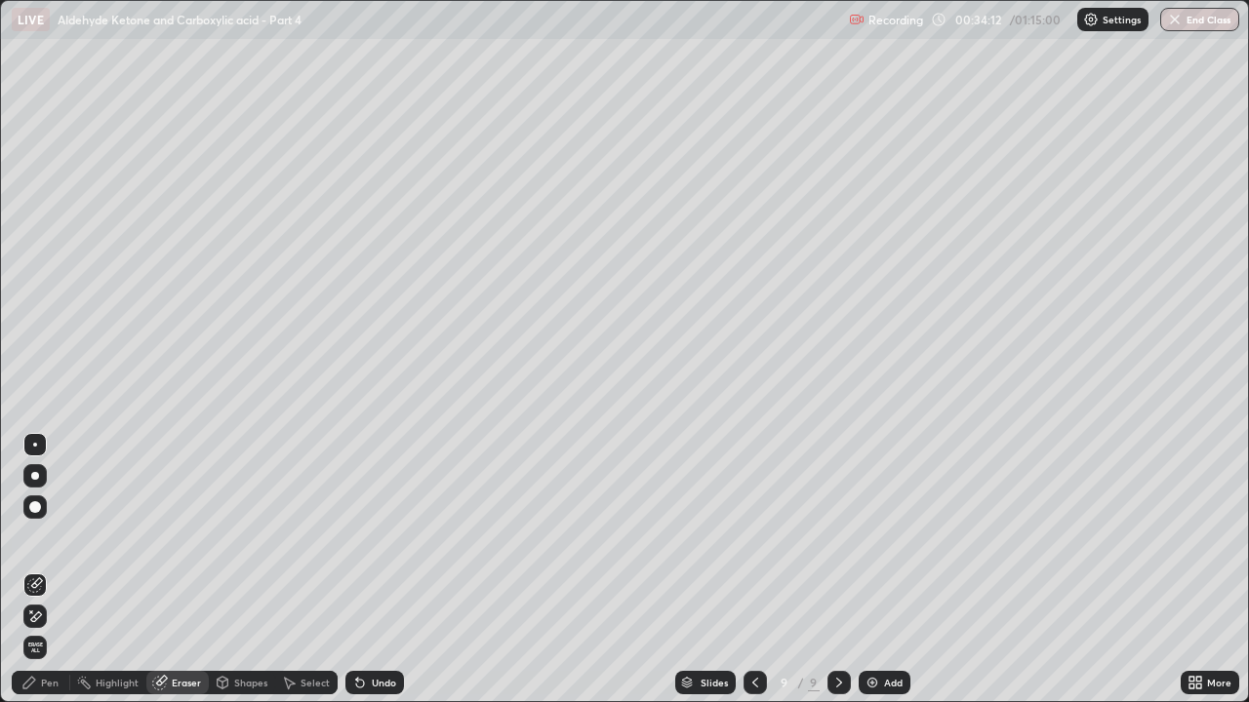
click at [40, 537] on icon at bounding box center [35, 617] width 16 height 17
click at [22, 537] on icon at bounding box center [29, 683] width 16 height 16
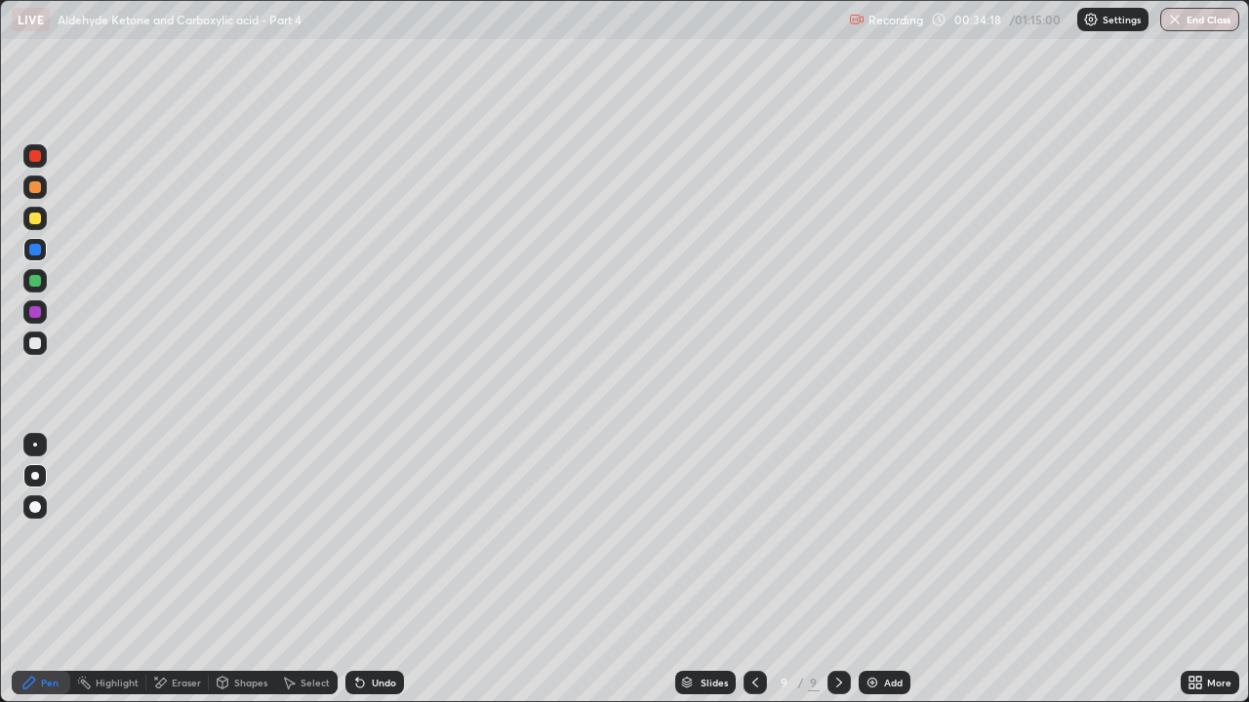
click at [393, 537] on div "Undo" at bounding box center [384, 683] width 24 height 10
click at [392, 537] on div "Undo" at bounding box center [374, 682] width 59 height 23
click at [398, 537] on div "Undo" at bounding box center [374, 682] width 59 height 23
click at [388, 537] on div "Undo" at bounding box center [384, 683] width 24 height 10
click at [396, 537] on div "Undo" at bounding box center [374, 682] width 59 height 23
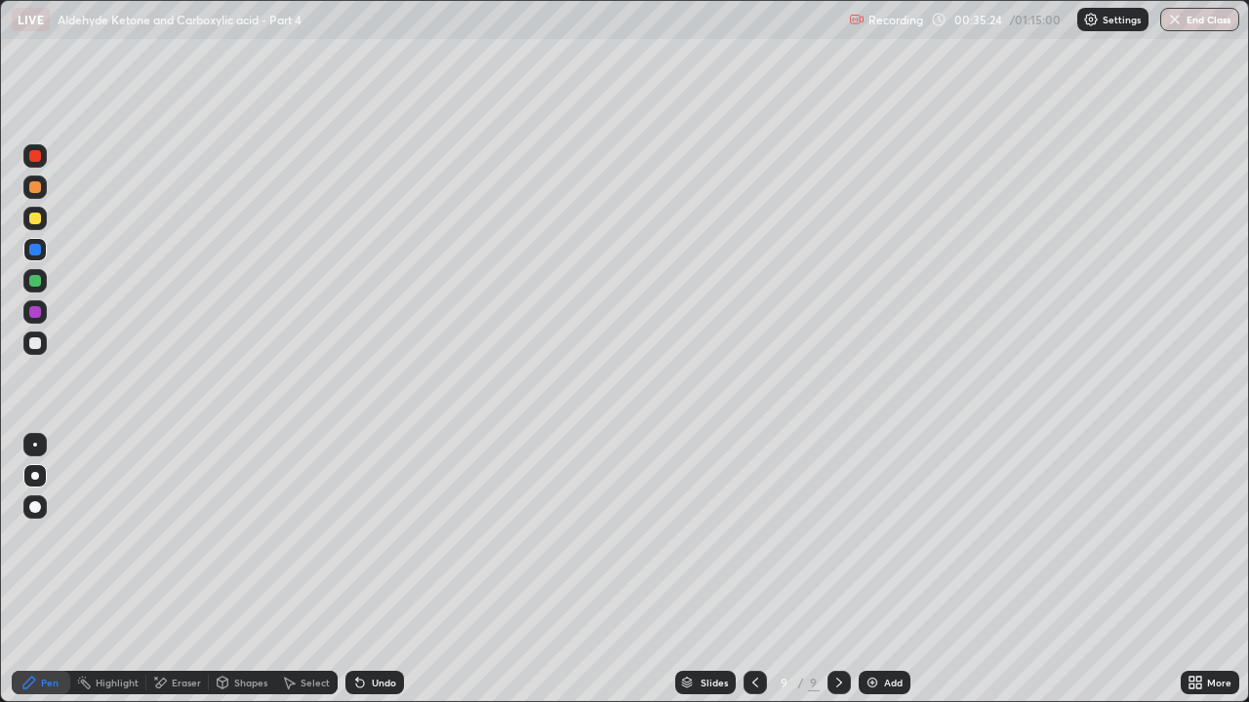
click at [879, 537] on div "Add" at bounding box center [884, 682] width 52 height 23
click at [34, 216] on div at bounding box center [35, 219] width 12 height 12
click at [35, 257] on div at bounding box center [34, 249] width 23 height 23
click at [394, 537] on div "Undo" at bounding box center [374, 682] width 59 height 23
click at [376, 537] on div "Undo" at bounding box center [374, 682] width 59 height 23
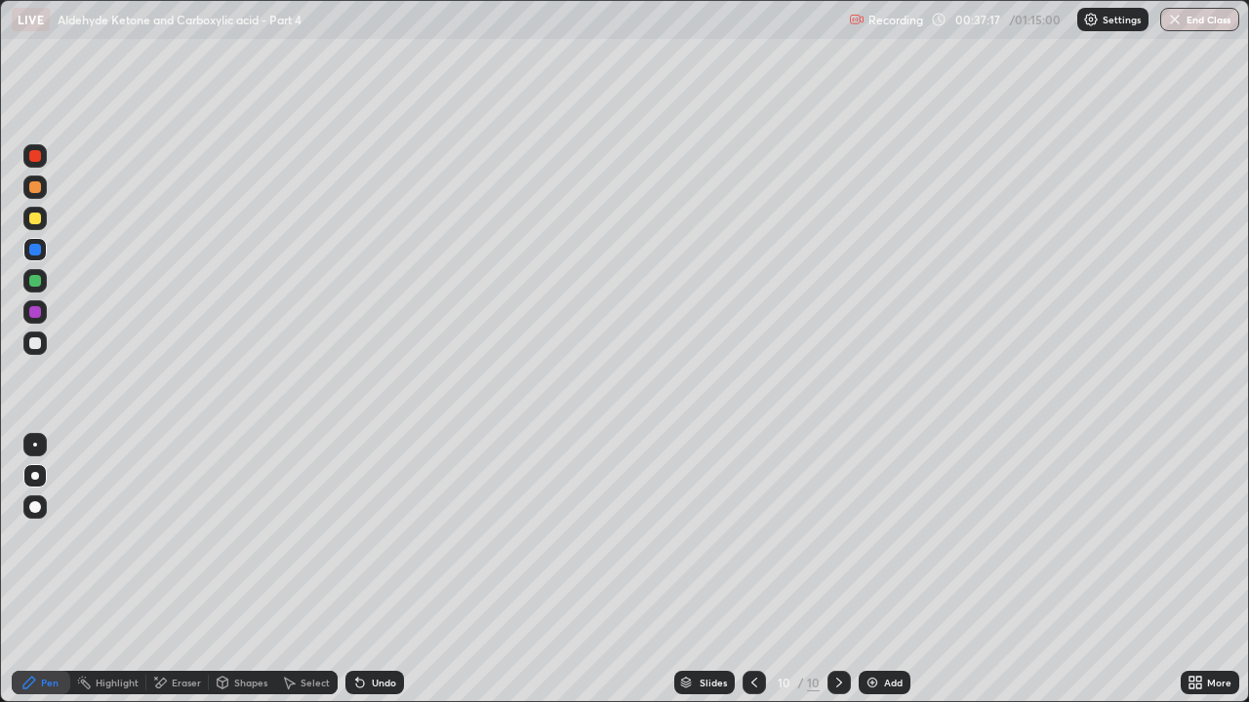
click at [380, 537] on div "Undo" at bounding box center [384, 683] width 24 height 10
click at [383, 537] on div "Undo" at bounding box center [384, 683] width 24 height 10
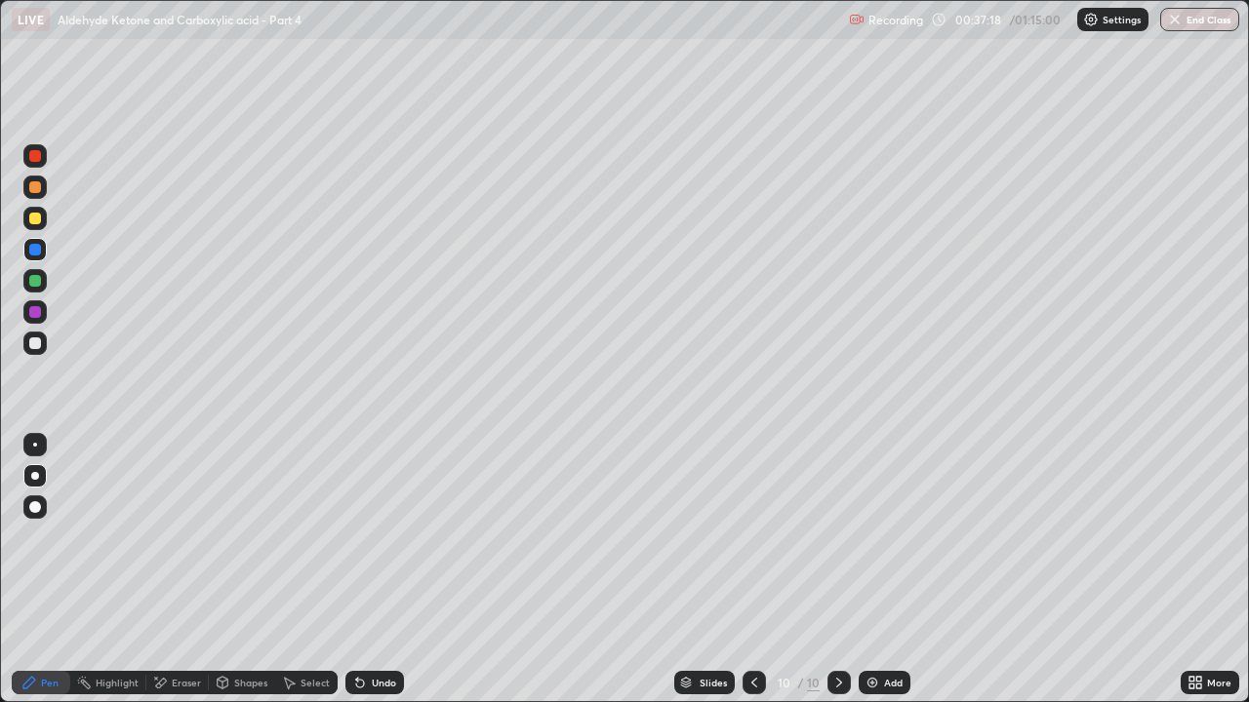
click at [385, 537] on div "Undo" at bounding box center [374, 682] width 59 height 23
click at [389, 537] on div "Undo" at bounding box center [384, 683] width 24 height 10
click at [33, 220] on div at bounding box center [35, 219] width 12 height 12
click at [387, 537] on div "Undo" at bounding box center [384, 683] width 24 height 10
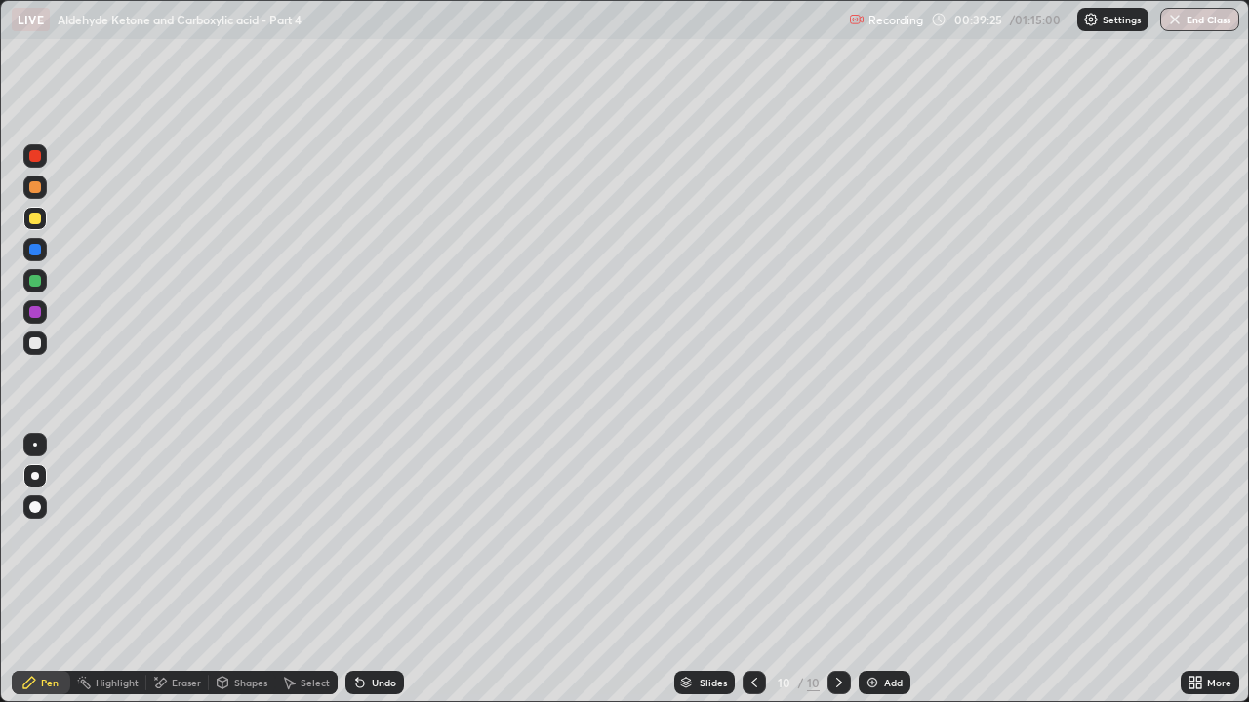
click at [884, 537] on div "Add" at bounding box center [893, 683] width 19 height 10
click at [35, 194] on div at bounding box center [34, 187] width 23 height 23
click at [35, 216] on div at bounding box center [35, 219] width 12 height 12
click at [38, 314] on div at bounding box center [35, 312] width 12 height 12
click at [35, 248] on div at bounding box center [35, 250] width 12 height 12
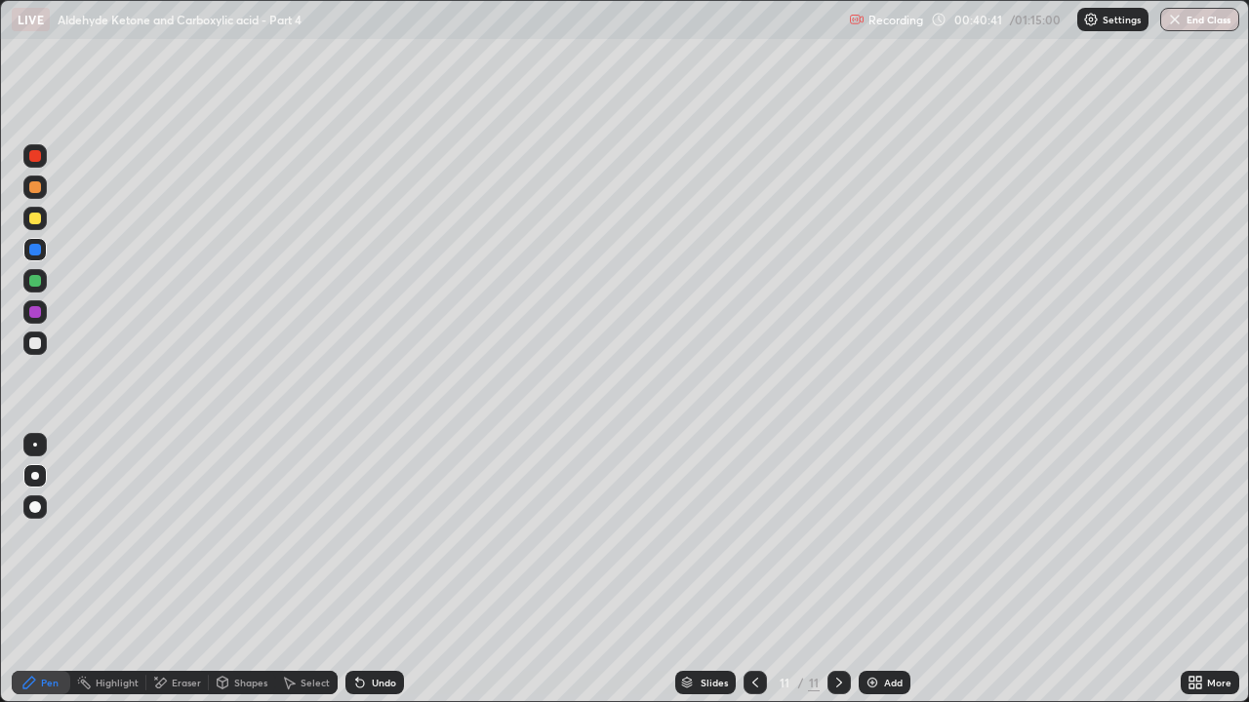
click at [32, 348] on div at bounding box center [35, 344] width 12 height 12
click at [389, 537] on div "Undo" at bounding box center [384, 683] width 24 height 10
click at [36, 314] on div at bounding box center [35, 312] width 12 height 12
click at [36, 343] on div at bounding box center [35, 344] width 12 height 12
click at [747, 537] on icon at bounding box center [755, 683] width 16 height 16
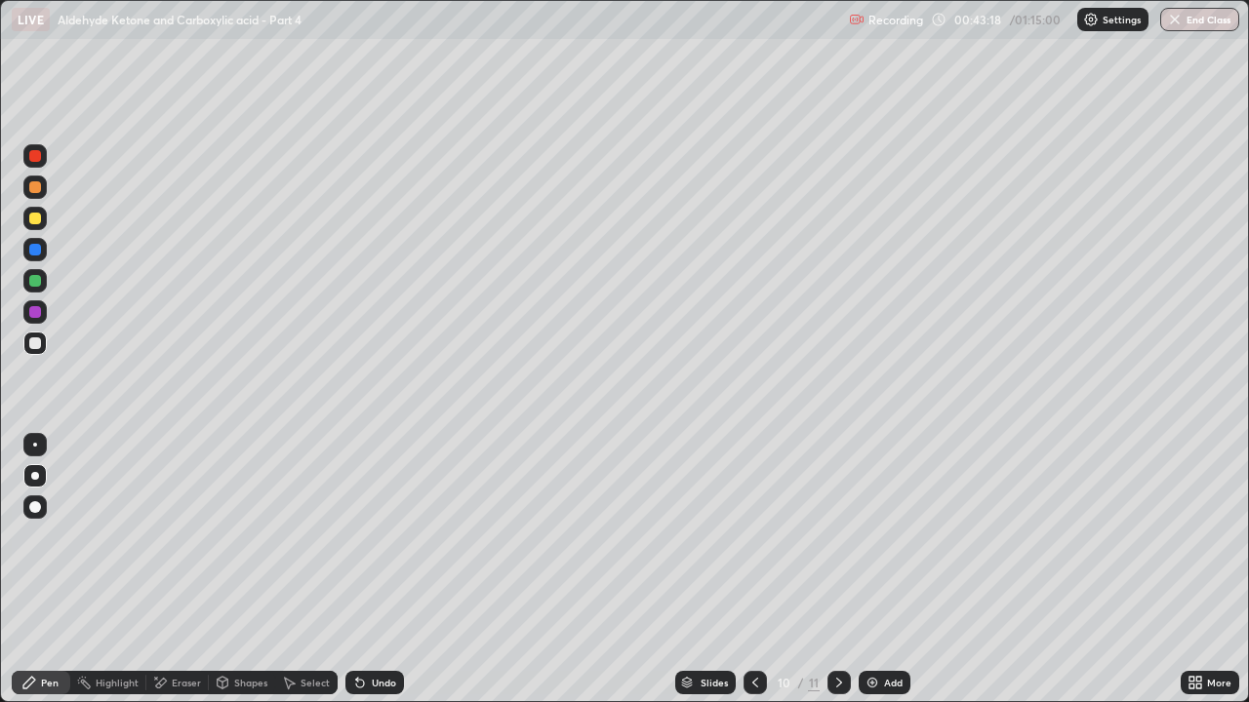
click at [875, 537] on img at bounding box center [872, 683] width 16 height 16
click at [382, 537] on div "Undo" at bounding box center [384, 683] width 24 height 10
click at [177, 537] on div "Eraser" at bounding box center [186, 683] width 29 height 10
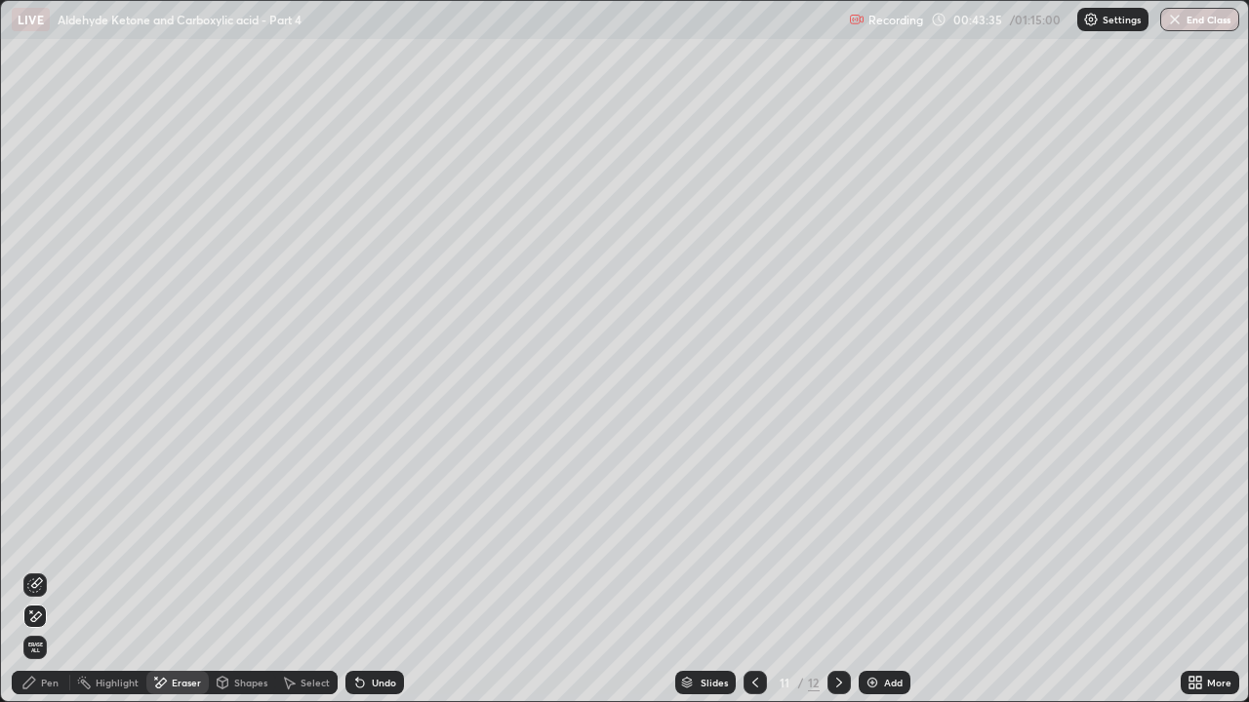
click at [49, 537] on div "Pen" at bounding box center [50, 683] width 18 height 10
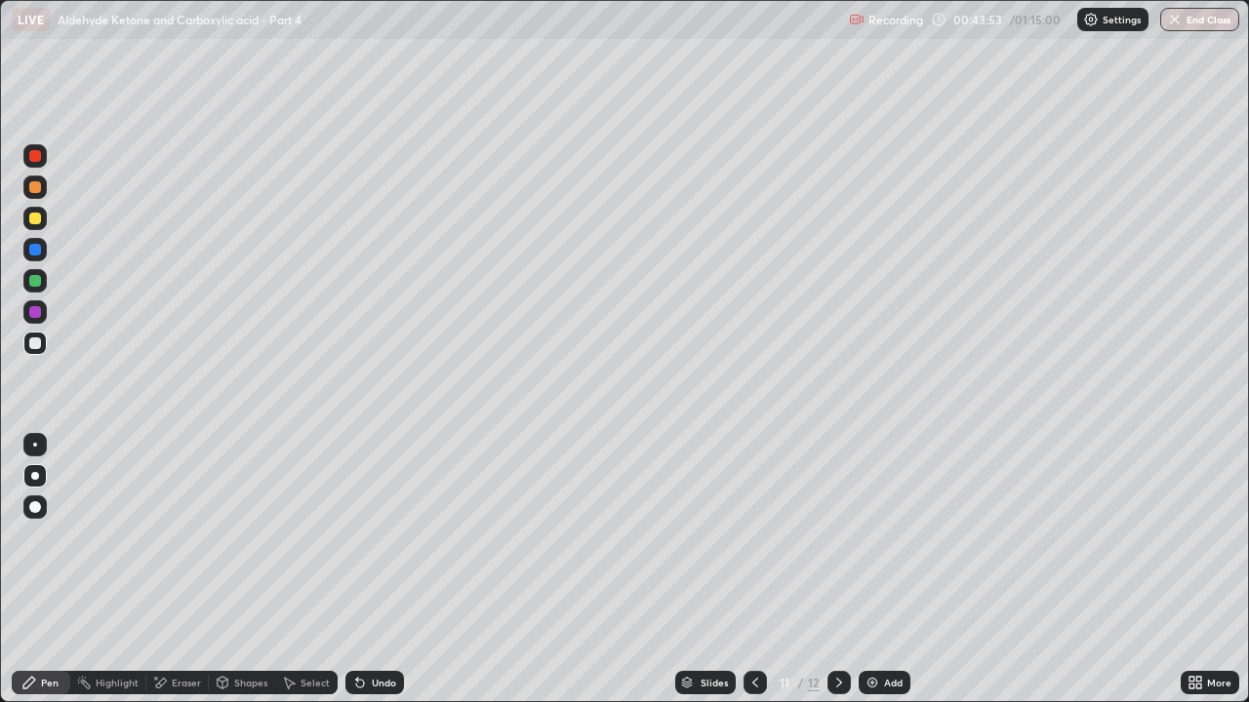
click at [35, 189] on div at bounding box center [35, 187] width 12 height 12
click at [34, 319] on div at bounding box center [34, 311] width 23 height 23
click at [382, 537] on div "Undo" at bounding box center [384, 683] width 24 height 10
click at [378, 537] on div "Undo" at bounding box center [374, 682] width 59 height 23
click at [383, 537] on div "Undo" at bounding box center [374, 682] width 59 height 23
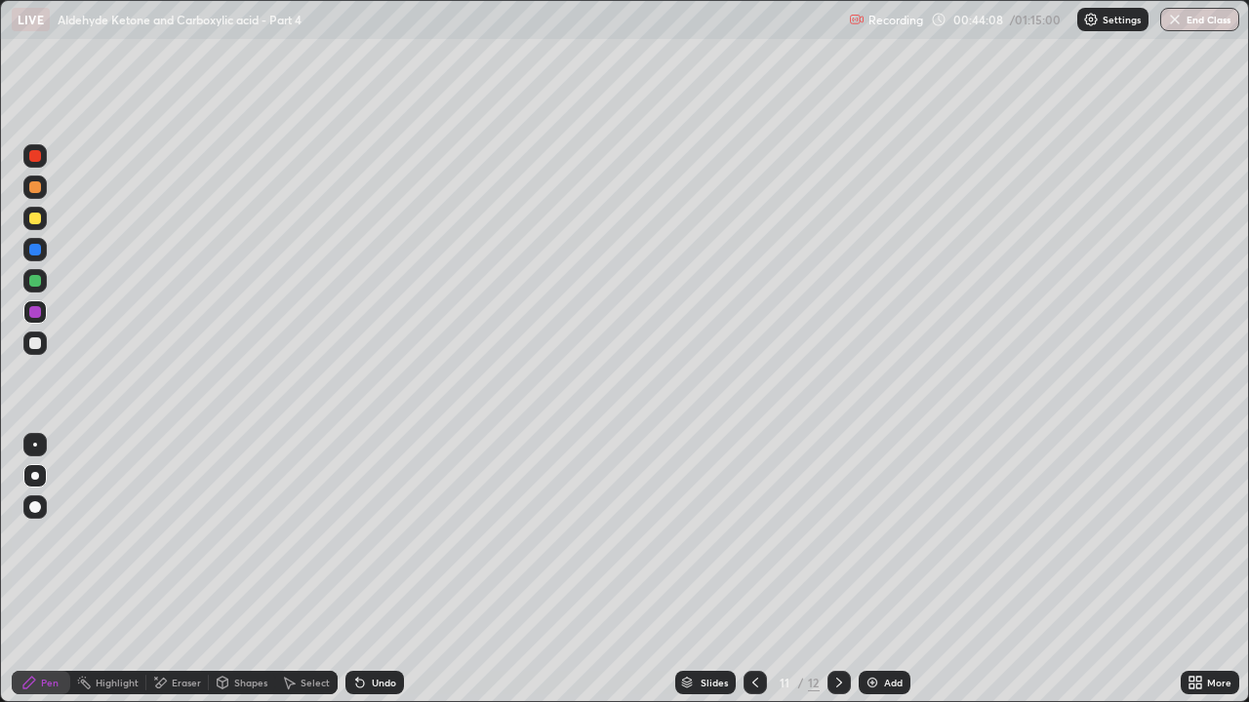
click at [754, 537] on icon at bounding box center [755, 683] width 16 height 16
click at [837, 537] on icon at bounding box center [839, 683] width 16 height 16
click at [32, 283] on div at bounding box center [35, 281] width 12 height 12
click at [375, 537] on div "Undo" at bounding box center [374, 682] width 59 height 23
click at [376, 537] on div "Undo" at bounding box center [384, 683] width 24 height 10
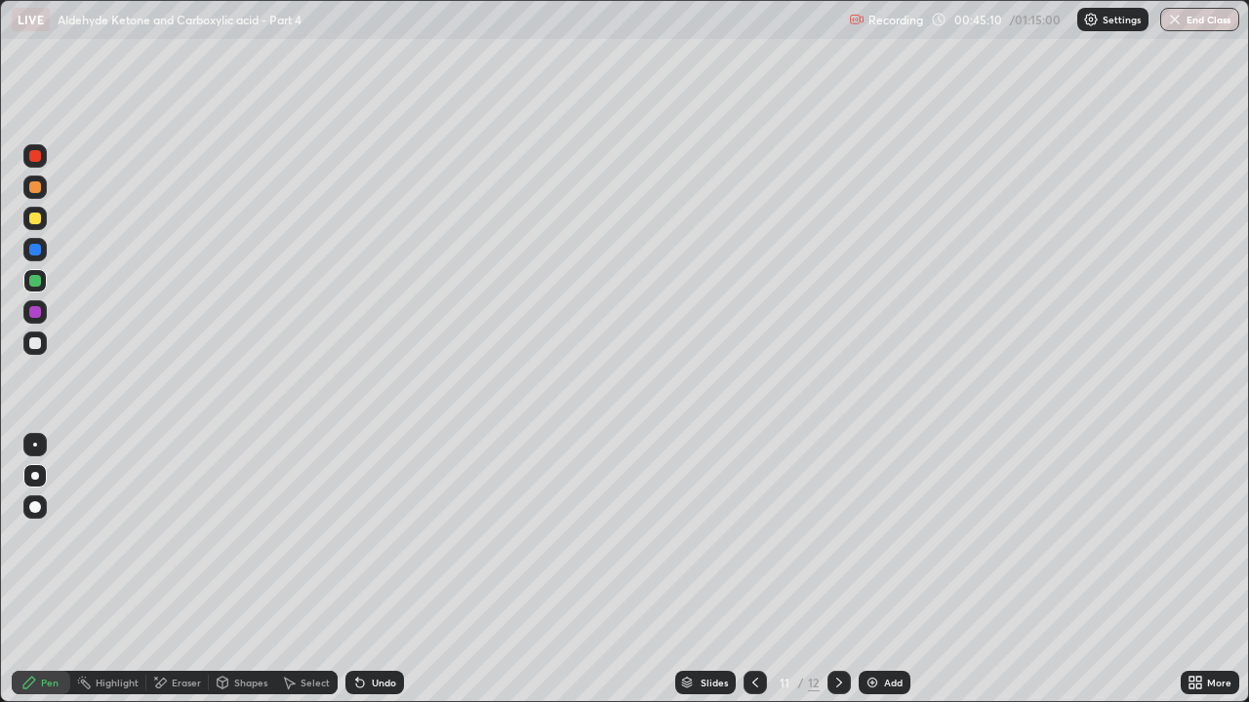
click at [376, 537] on div "Undo" at bounding box center [384, 683] width 24 height 10
click at [377, 537] on div "Undo" at bounding box center [384, 683] width 24 height 10
click at [375, 537] on div "Undo" at bounding box center [384, 683] width 24 height 10
click at [752, 537] on icon at bounding box center [755, 683] width 16 height 16
click at [837, 537] on icon at bounding box center [839, 683] width 16 height 16
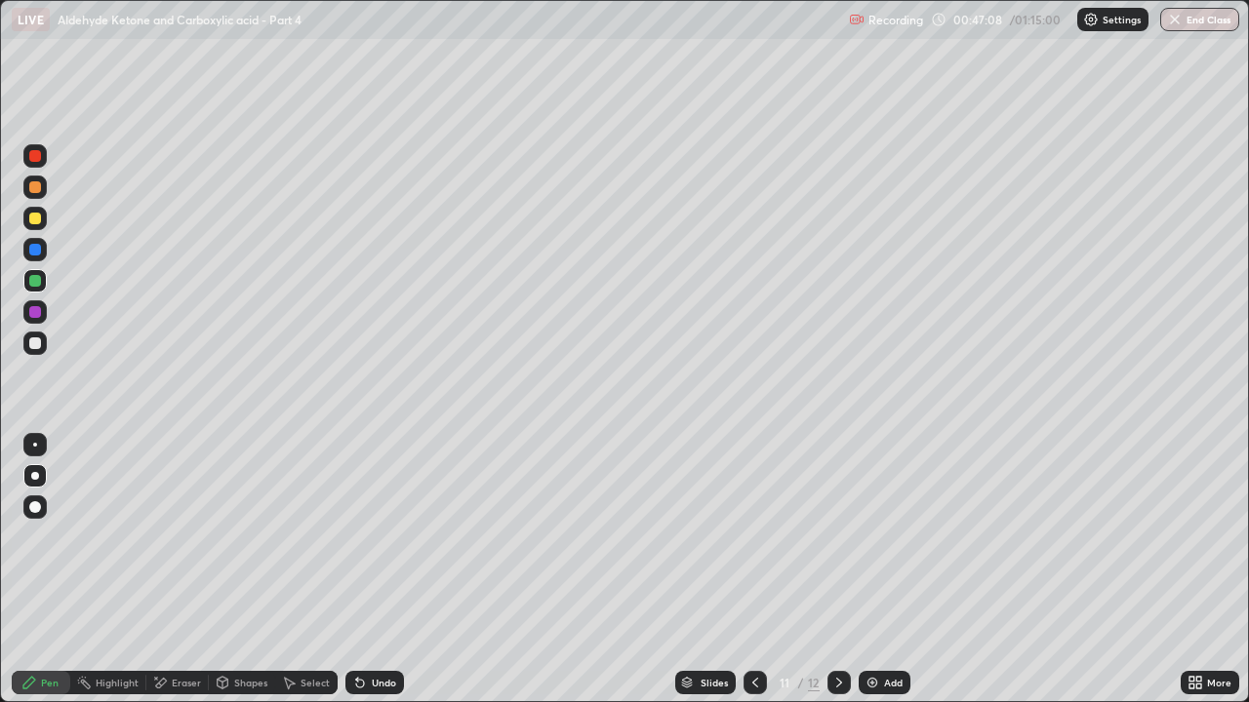
click at [837, 537] on icon at bounding box center [839, 683] width 16 height 16
click at [890, 537] on div "Add" at bounding box center [893, 683] width 19 height 10
click at [35, 216] on div at bounding box center [35, 219] width 12 height 12
click at [383, 537] on div "Undo" at bounding box center [384, 683] width 24 height 10
click at [385, 537] on div "Undo" at bounding box center [374, 682] width 59 height 23
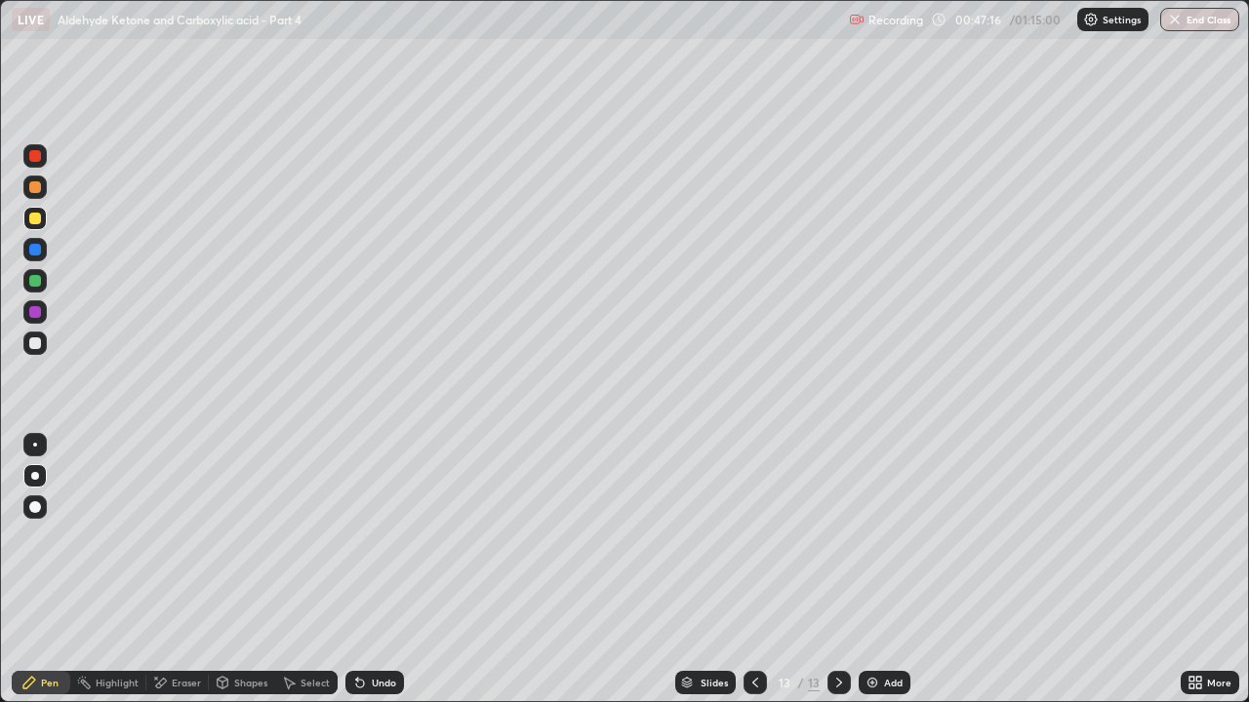
click at [381, 537] on div "Undo" at bounding box center [374, 682] width 59 height 23
click at [382, 537] on div "Undo" at bounding box center [384, 683] width 24 height 10
click at [391, 537] on div "Undo" at bounding box center [374, 682] width 59 height 23
click at [391, 537] on div "Undo" at bounding box center [384, 683] width 24 height 10
click at [35, 344] on div at bounding box center [35, 344] width 12 height 12
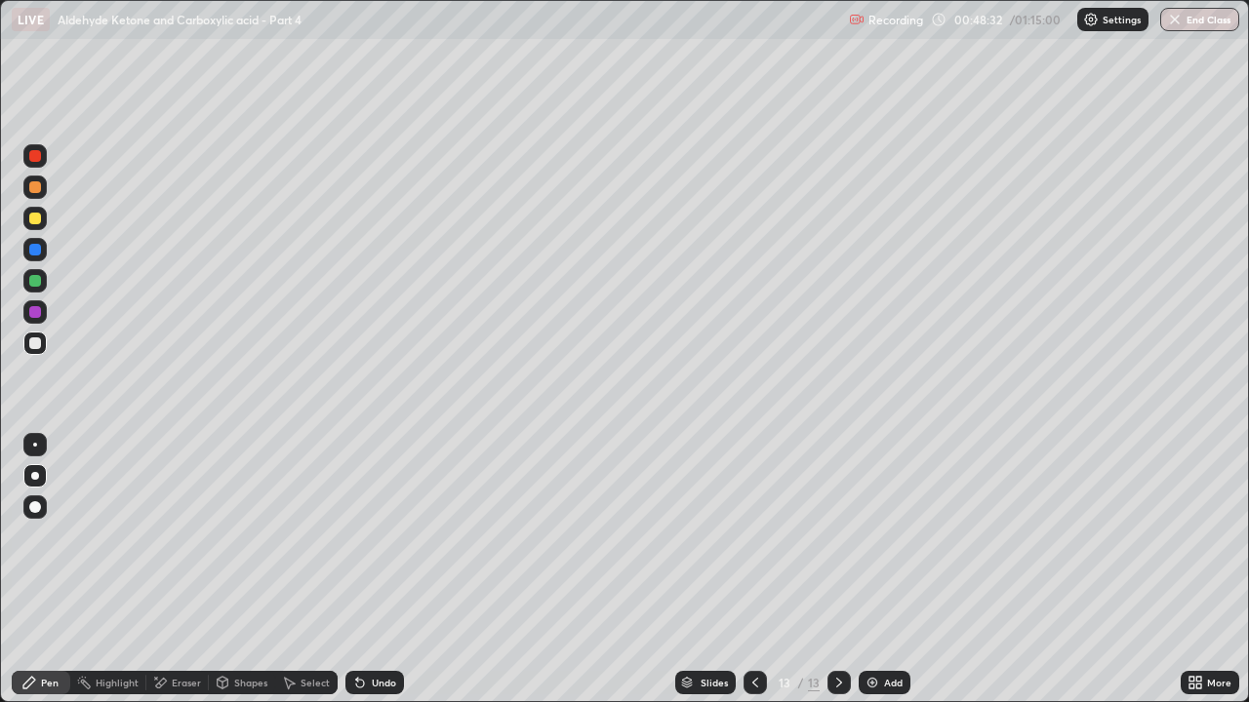
click at [373, 537] on div "Undo" at bounding box center [384, 683] width 24 height 10
click at [385, 537] on div "Undo" at bounding box center [374, 682] width 59 height 23
click at [834, 537] on icon at bounding box center [839, 683] width 16 height 16
click at [877, 537] on img at bounding box center [872, 683] width 16 height 16
click at [172, 537] on div "Eraser" at bounding box center [186, 683] width 29 height 10
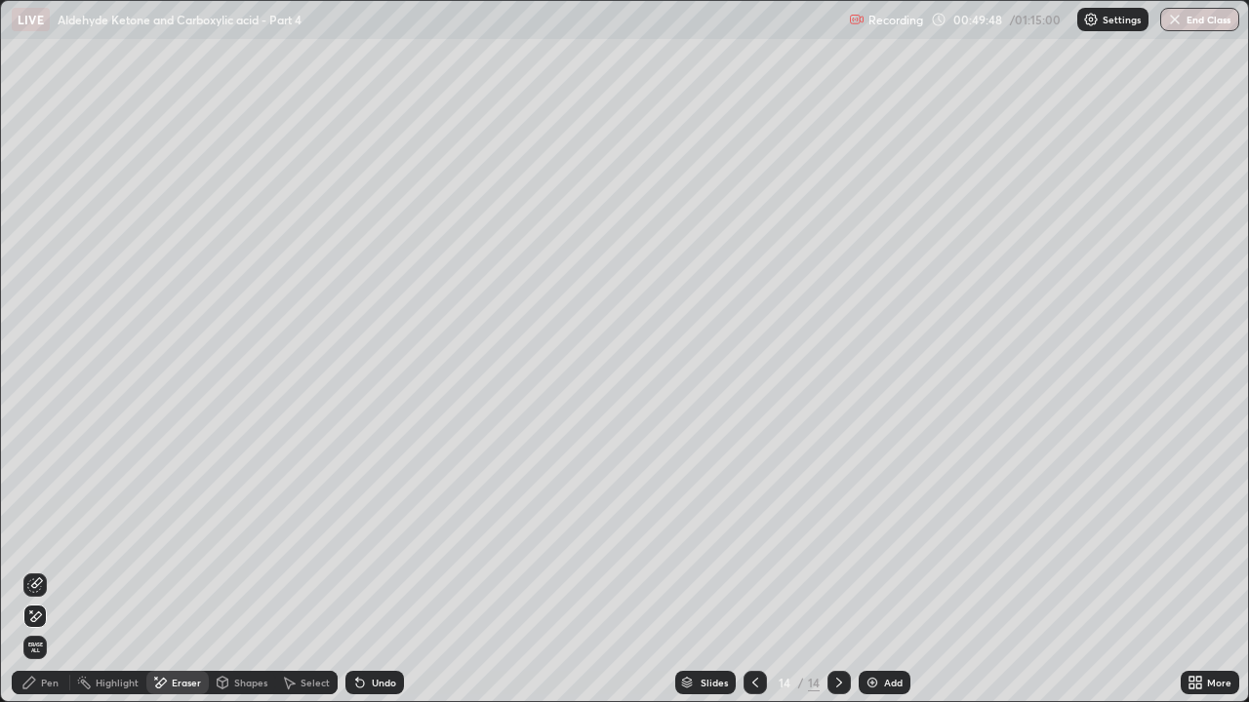
click at [40, 537] on div "Pen" at bounding box center [41, 682] width 59 height 23
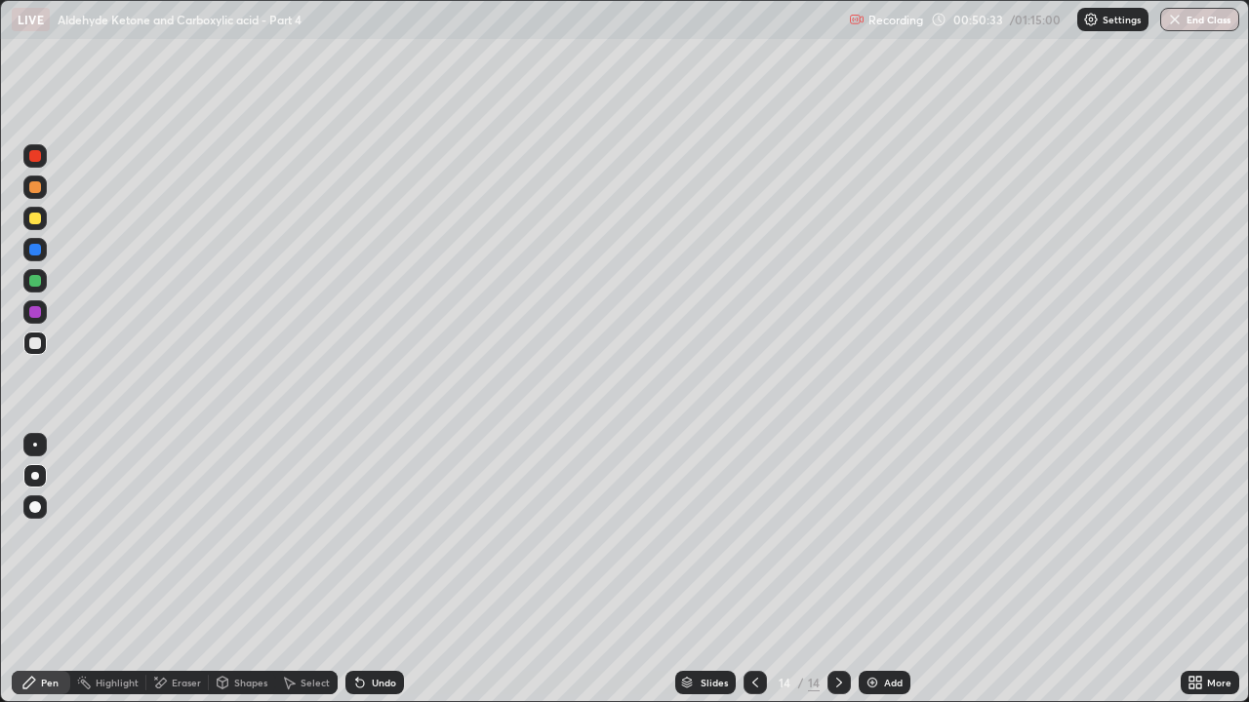
click at [388, 537] on div "Undo" at bounding box center [374, 682] width 59 height 23
click at [874, 537] on img at bounding box center [872, 683] width 16 height 16
click at [34, 216] on div at bounding box center [35, 219] width 12 height 12
click at [36, 189] on div at bounding box center [35, 187] width 12 height 12
click at [386, 537] on div "Undo" at bounding box center [374, 682] width 59 height 23
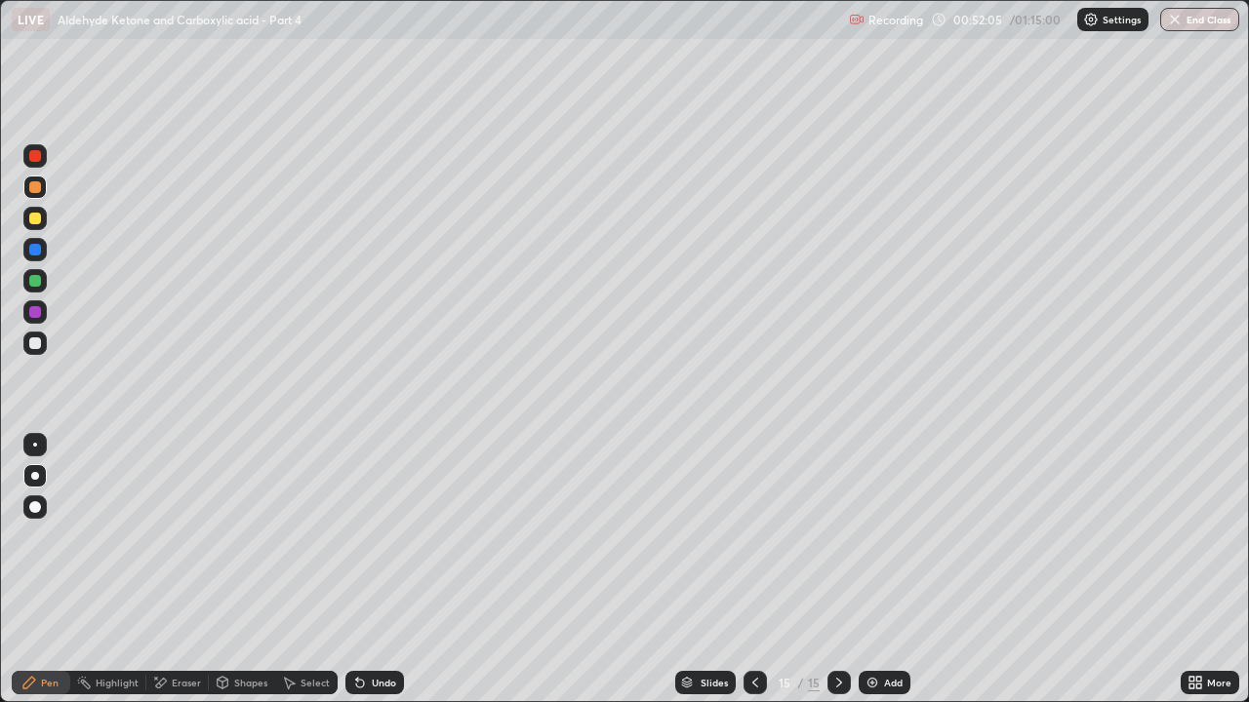
click at [386, 537] on div "Undo" at bounding box center [374, 682] width 59 height 23
click at [396, 537] on div "Undo" at bounding box center [374, 682] width 59 height 23
click at [397, 537] on div "Undo" at bounding box center [374, 682] width 59 height 23
click at [38, 281] on div at bounding box center [35, 281] width 12 height 12
click at [175, 537] on div "Eraser" at bounding box center [186, 683] width 29 height 10
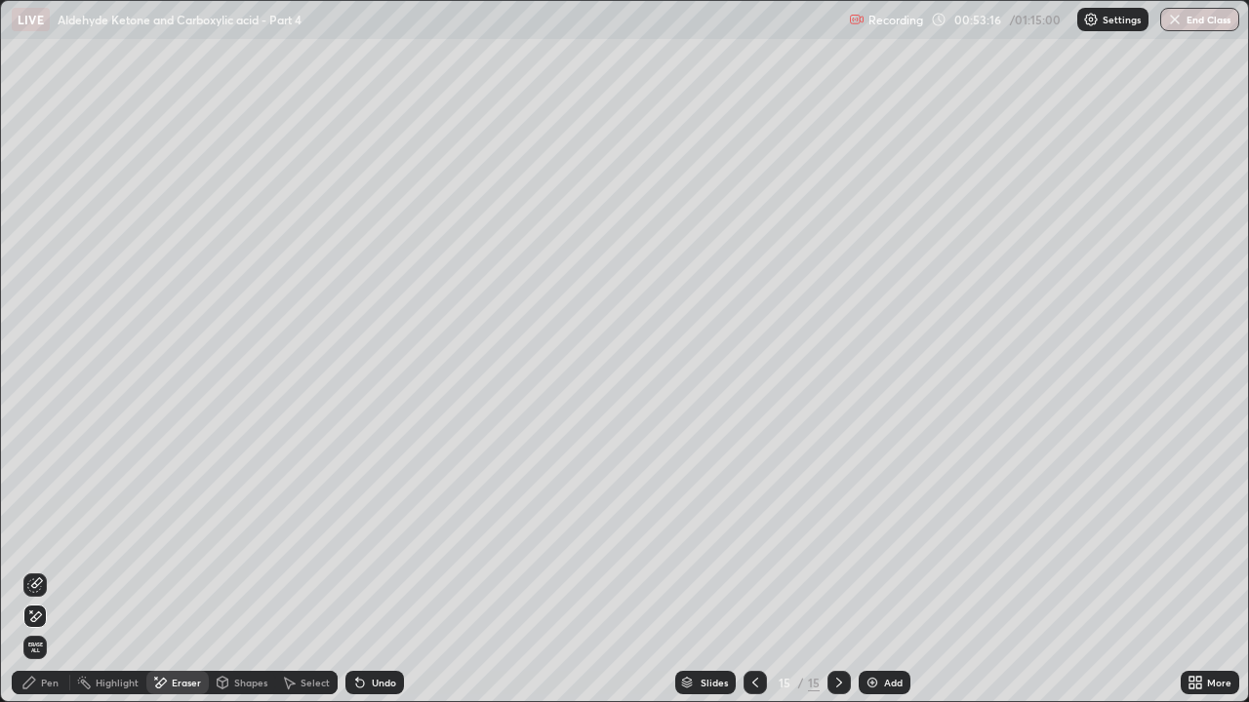
click at [51, 537] on div "Pen" at bounding box center [50, 683] width 18 height 10
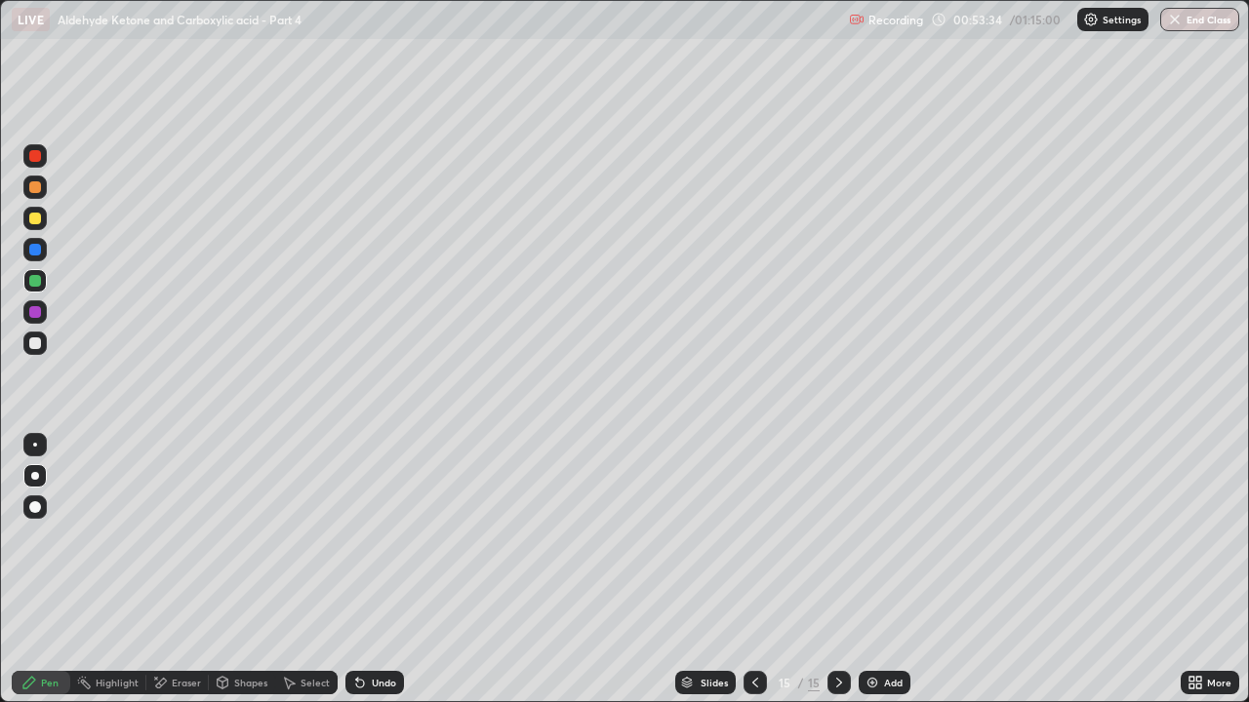
click at [393, 537] on div "Undo" at bounding box center [384, 683] width 24 height 10
click at [386, 537] on div "Undo" at bounding box center [384, 683] width 24 height 10
click at [877, 537] on img at bounding box center [872, 683] width 16 height 16
click at [38, 220] on div at bounding box center [35, 219] width 12 height 12
click at [176, 537] on div "Eraser" at bounding box center [186, 683] width 29 height 10
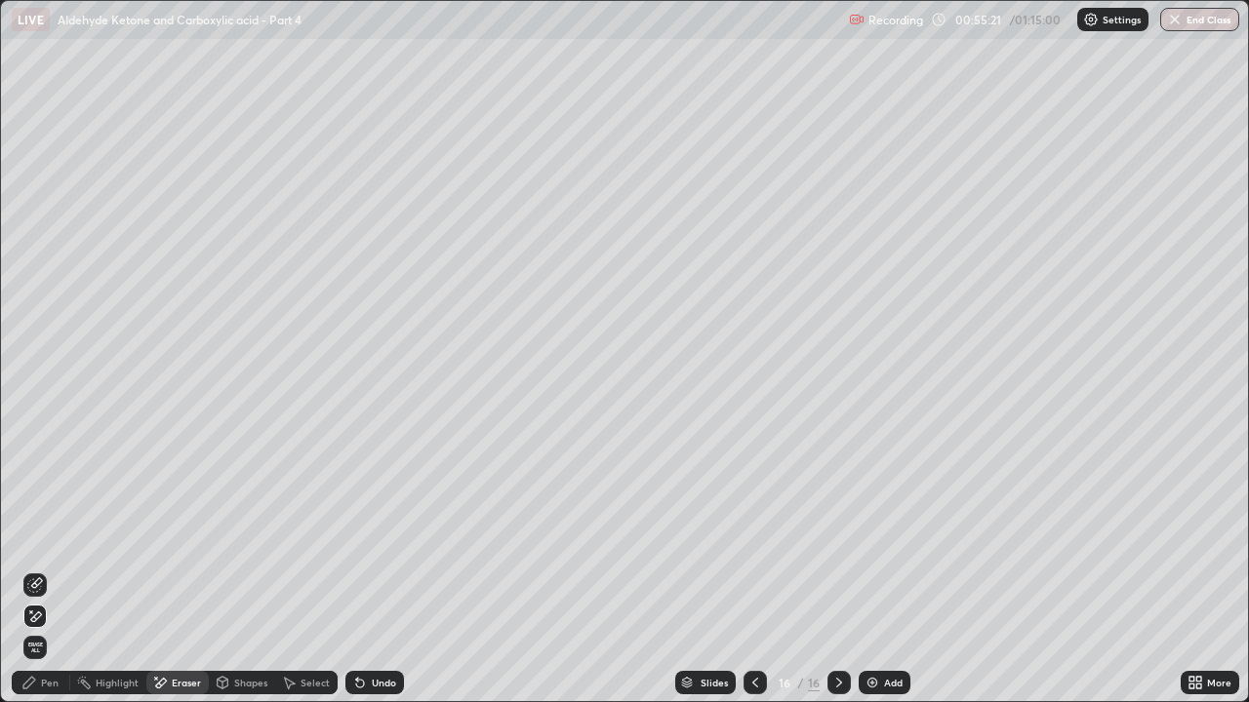
click at [39, 537] on div "Pen" at bounding box center [41, 682] width 59 height 23
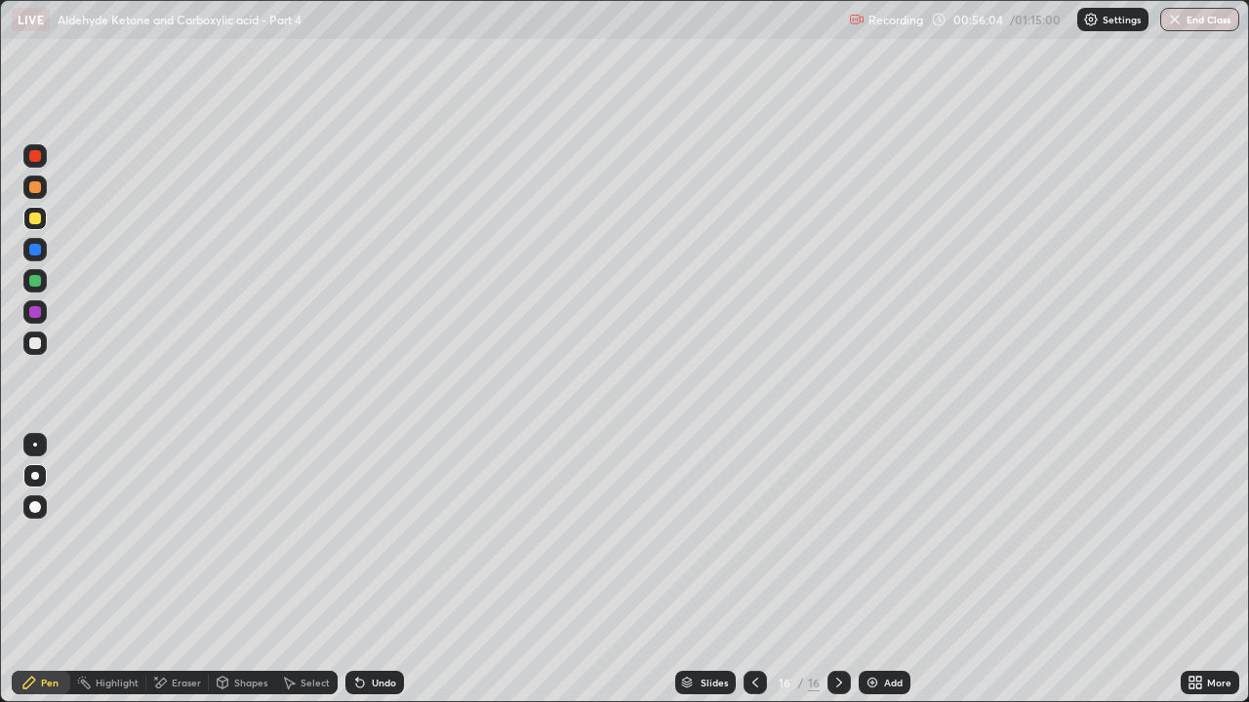
click at [36, 156] on div at bounding box center [35, 156] width 12 height 12
click at [753, 537] on icon at bounding box center [755, 683] width 16 height 16
click at [384, 537] on div "Undo" at bounding box center [384, 683] width 24 height 10
click at [395, 537] on div "Undo" at bounding box center [374, 682] width 59 height 23
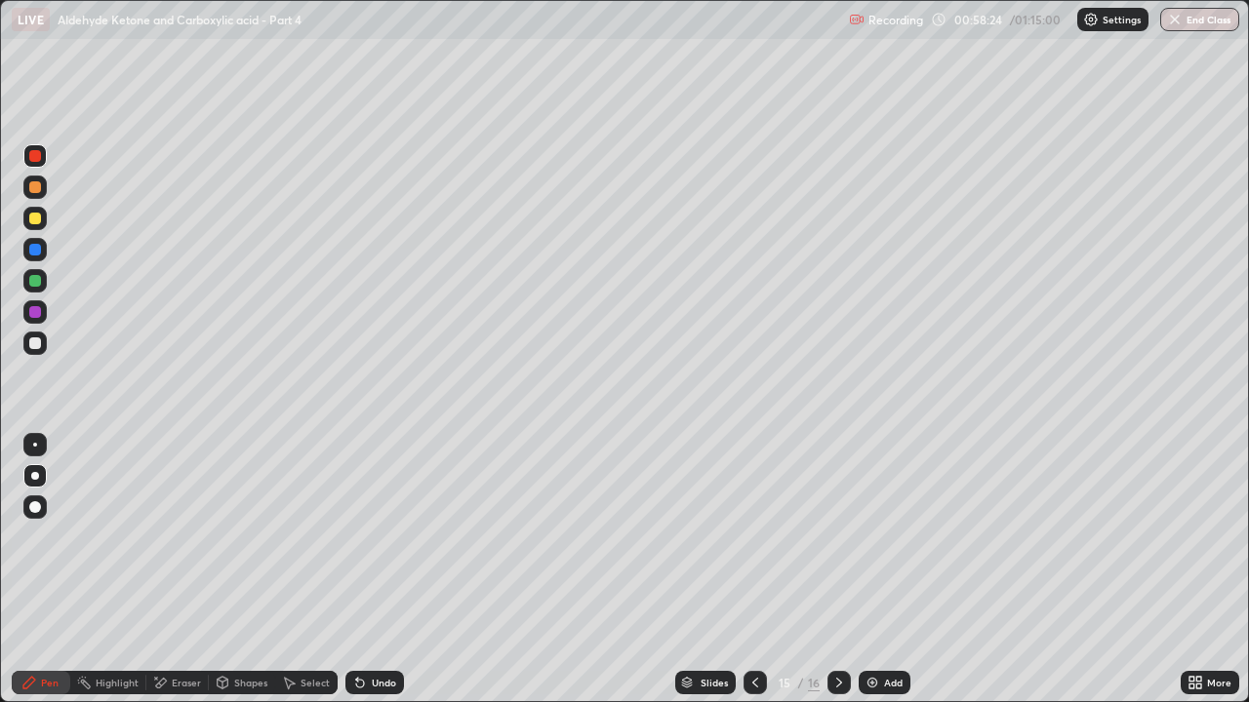
click at [827, 537] on div at bounding box center [838, 682] width 23 height 23
click at [884, 537] on div "Add" at bounding box center [893, 683] width 19 height 10
click at [35, 216] on div at bounding box center [35, 219] width 12 height 12
click at [40, 196] on div at bounding box center [34, 187] width 23 height 23
click at [29, 188] on div at bounding box center [35, 187] width 12 height 12
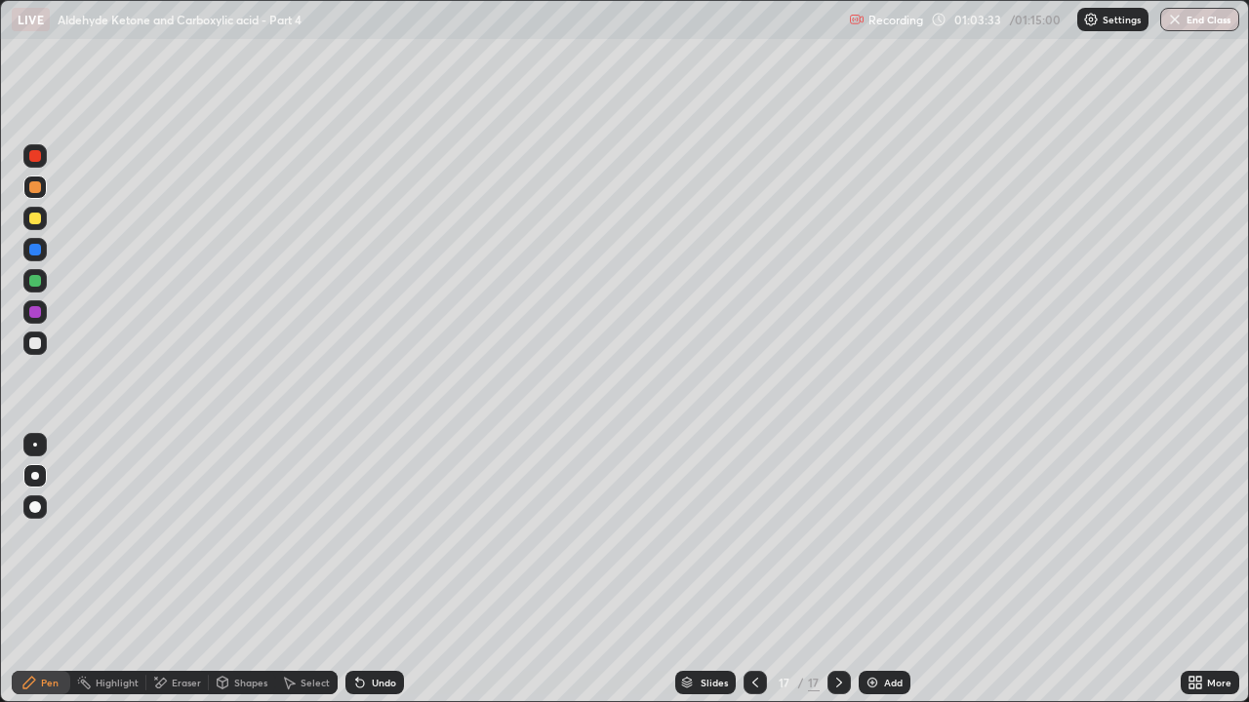
click at [891, 537] on div "Add" at bounding box center [893, 683] width 19 height 10
click at [384, 537] on div "Undo" at bounding box center [384, 683] width 24 height 10
click at [380, 537] on div "Undo" at bounding box center [384, 683] width 24 height 10
click at [381, 537] on div "Undo" at bounding box center [374, 682] width 59 height 23
click at [174, 537] on div "Eraser" at bounding box center [186, 683] width 29 height 10
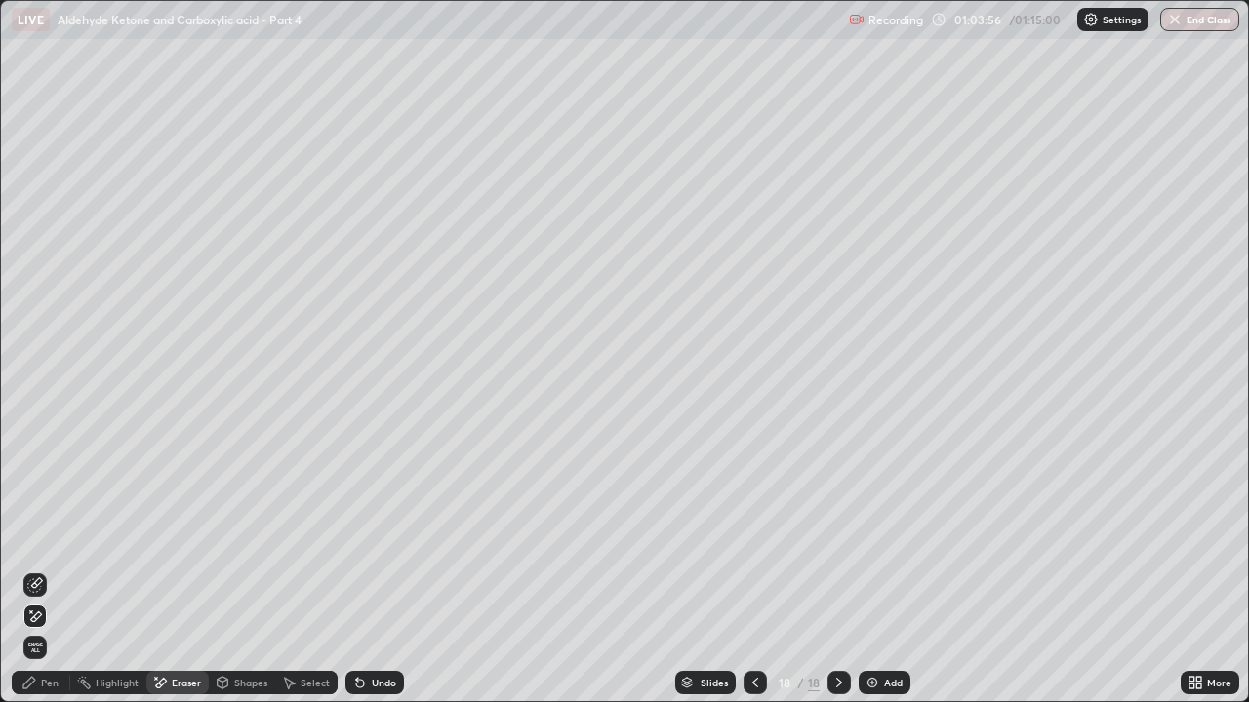
click at [40, 537] on div "Pen" at bounding box center [41, 682] width 59 height 23
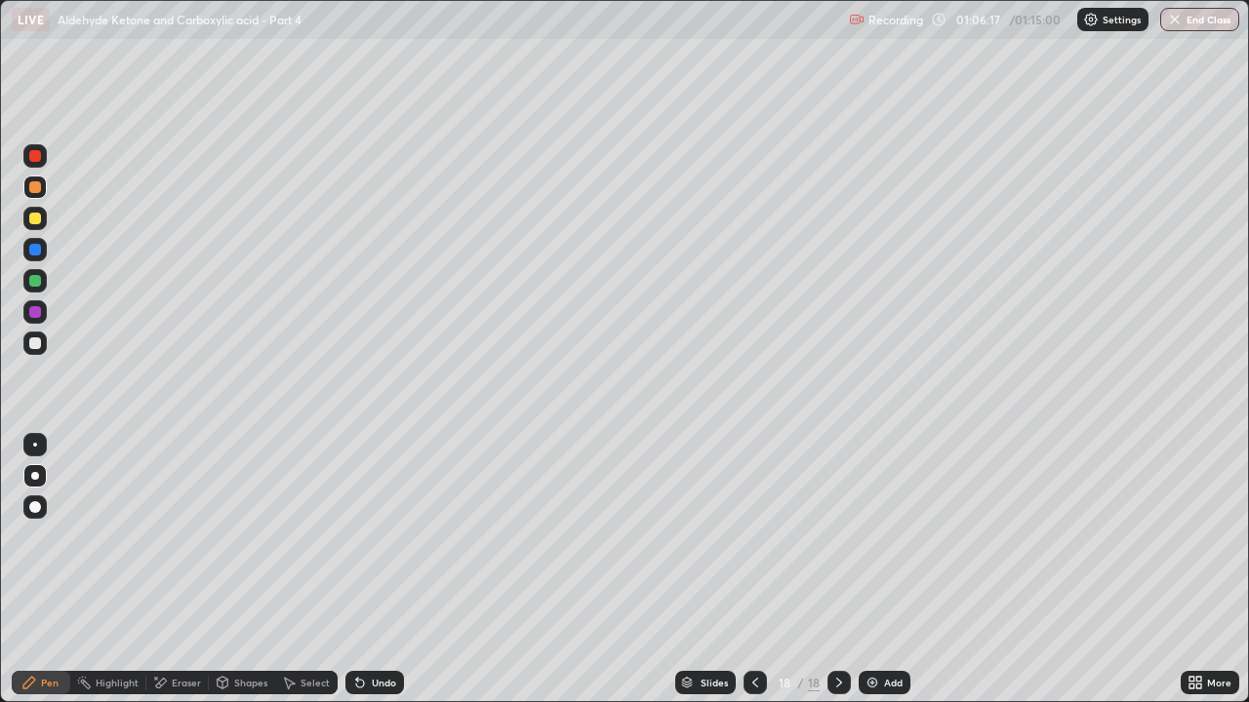
click at [870, 537] on img at bounding box center [872, 683] width 16 height 16
click at [33, 217] on div at bounding box center [35, 219] width 12 height 12
click at [34, 191] on div at bounding box center [35, 187] width 12 height 12
click at [39, 283] on div at bounding box center [35, 281] width 12 height 12
click at [885, 537] on div "Add" at bounding box center [893, 683] width 19 height 10
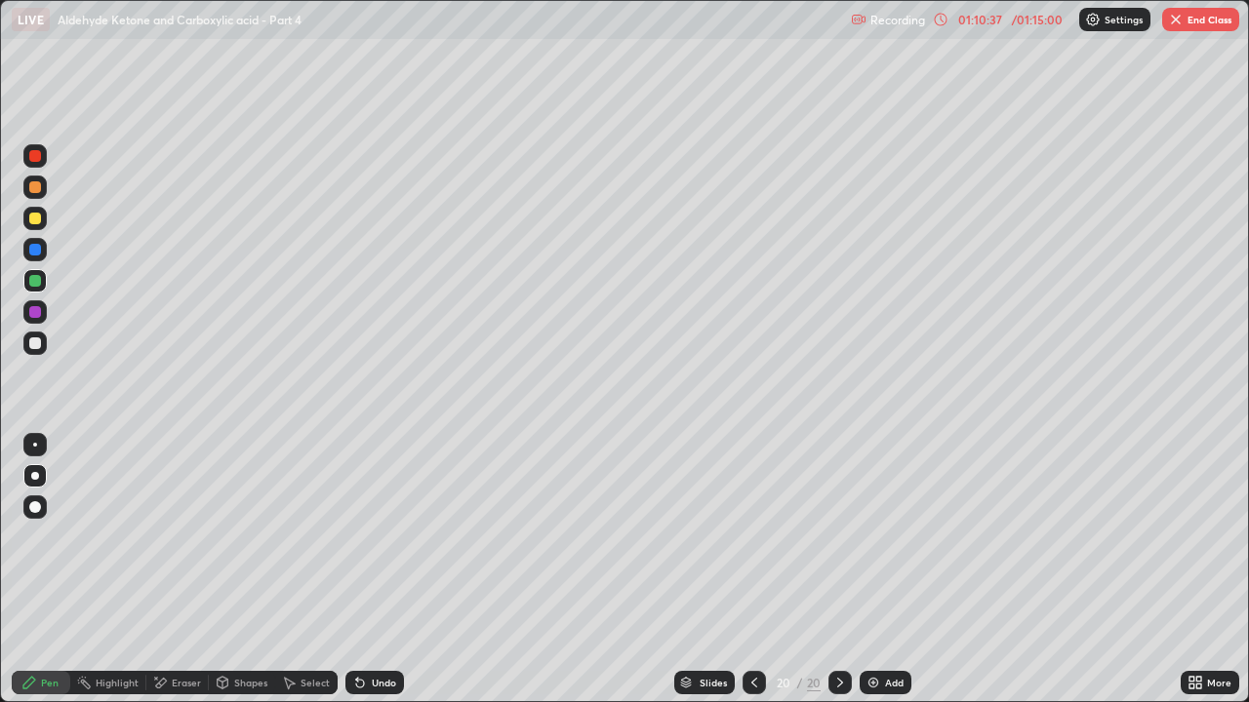
click at [34, 188] on div at bounding box center [35, 187] width 12 height 12
click at [33, 281] on div at bounding box center [35, 281] width 12 height 12
click at [396, 537] on div "Undo" at bounding box center [374, 682] width 59 height 23
click at [386, 537] on div "Undo" at bounding box center [374, 682] width 59 height 23
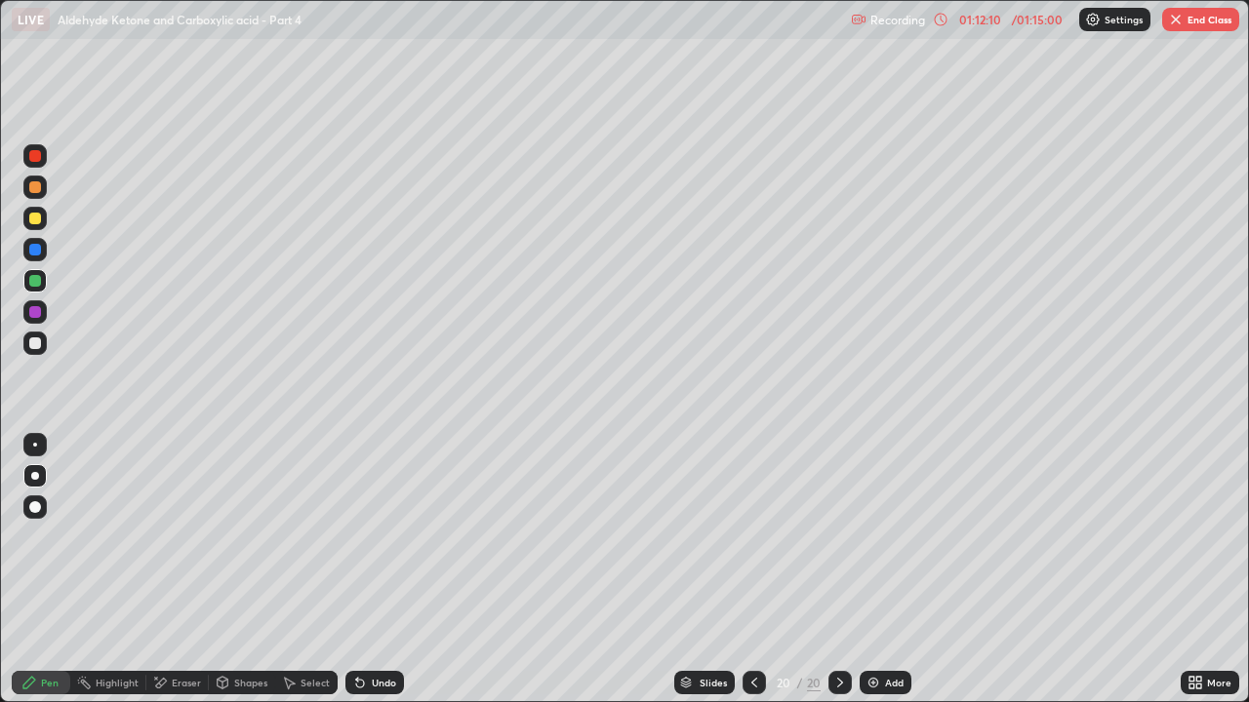
click at [379, 537] on div "Undo" at bounding box center [384, 683] width 24 height 10
click at [377, 537] on div "Undo" at bounding box center [374, 682] width 59 height 23
click at [384, 537] on div "Undo" at bounding box center [374, 682] width 59 height 23
click at [378, 537] on div "Undo" at bounding box center [374, 682] width 59 height 23
click at [1205, 18] on button "End Class" at bounding box center [1200, 19] width 77 height 23
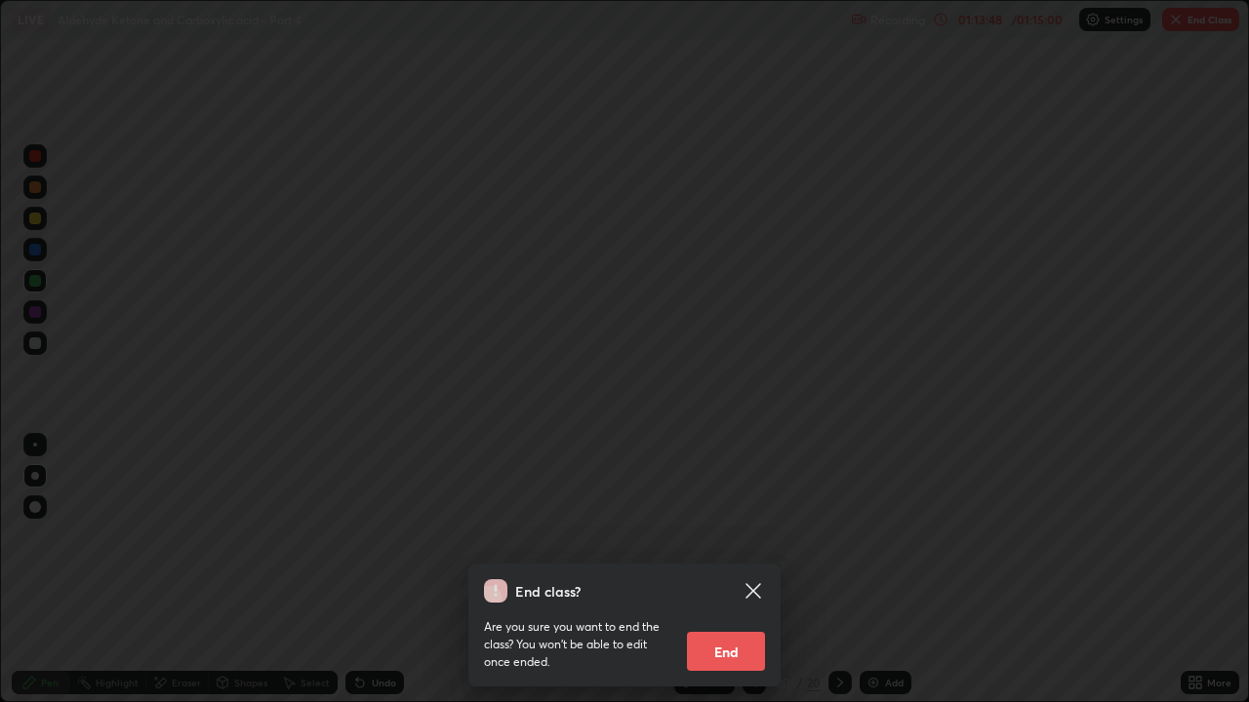
click at [752, 537] on button "End" at bounding box center [726, 651] width 78 height 39
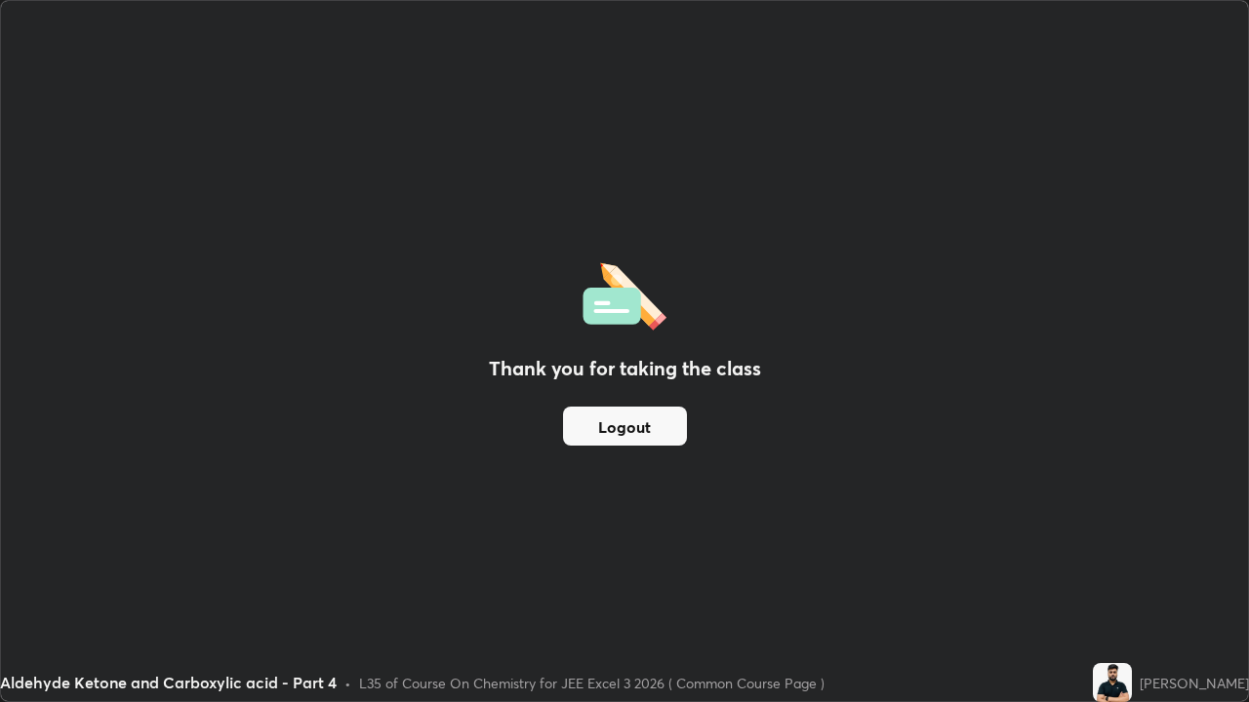
click at [589, 421] on button "Logout" at bounding box center [625, 426] width 124 height 39
